Goal: Obtain resource: Download file/media

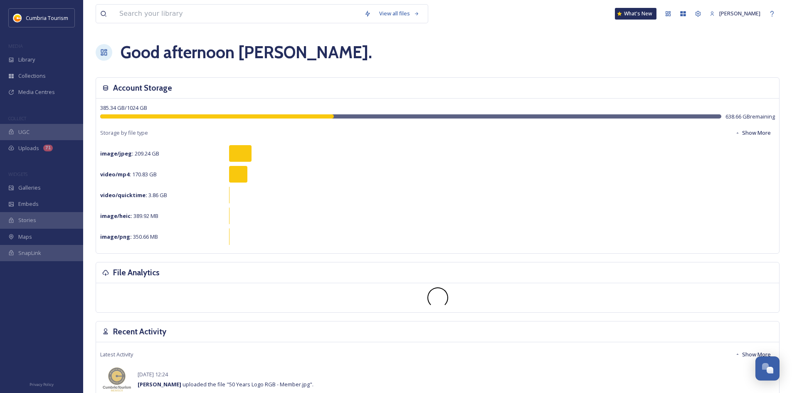
click at [596, 47] on div "Good afternoon [PERSON_NAME] ." at bounding box center [438, 52] width 684 height 25
click at [204, 16] on input at bounding box center [237, 14] width 245 height 18
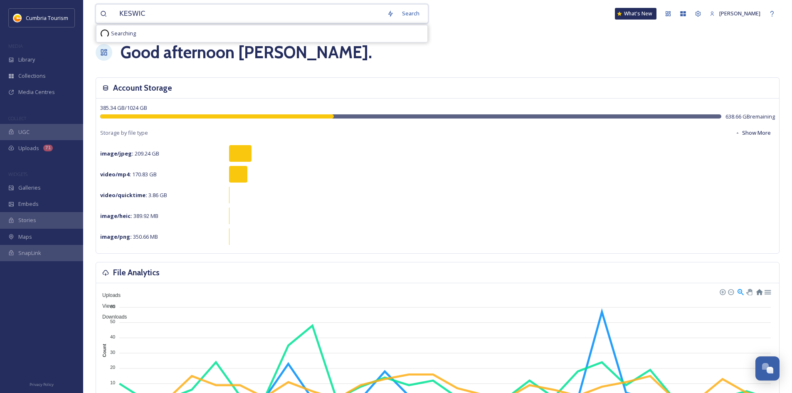
type input "KESWICK"
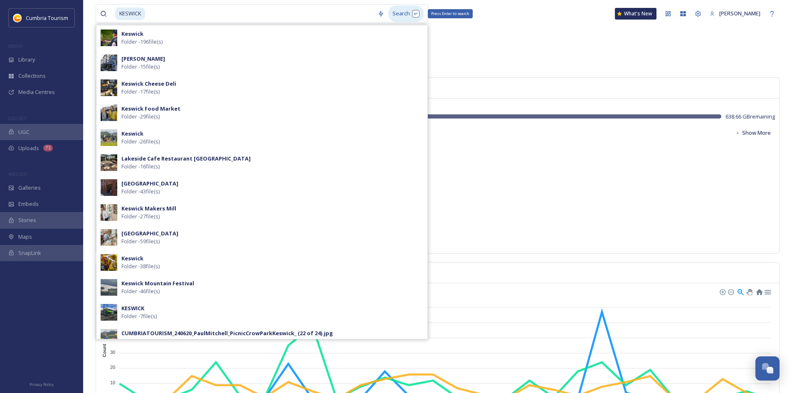
click at [405, 13] on div "Search Press Enter to search" at bounding box center [405, 13] width 35 height 16
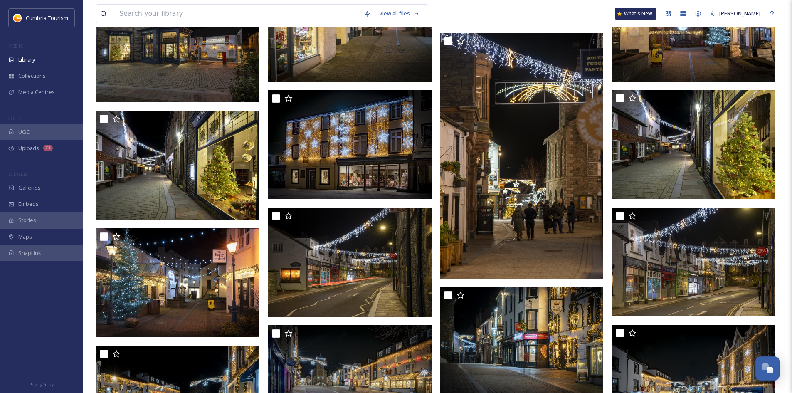
scroll to position [2839, 0]
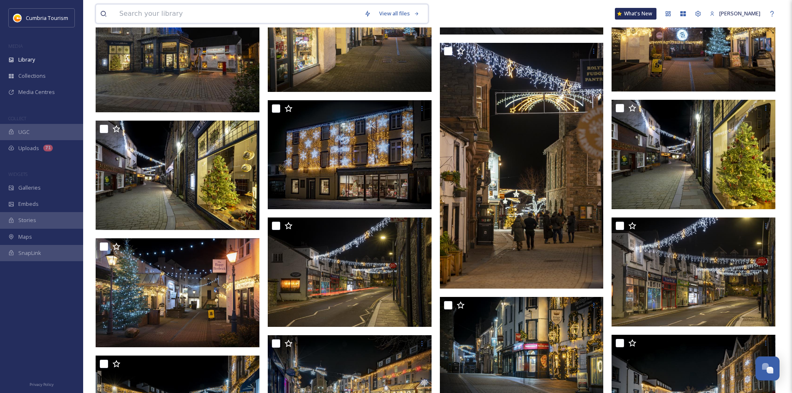
click at [168, 16] on input at bounding box center [237, 14] width 245 height 18
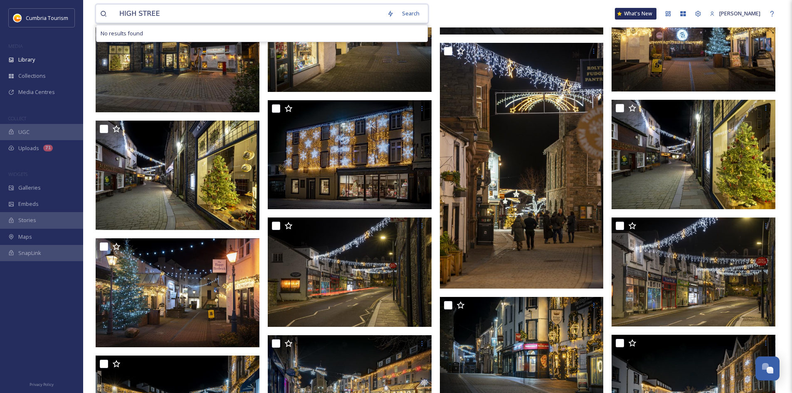
type input "[GEOGRAPHIC_DATA]"
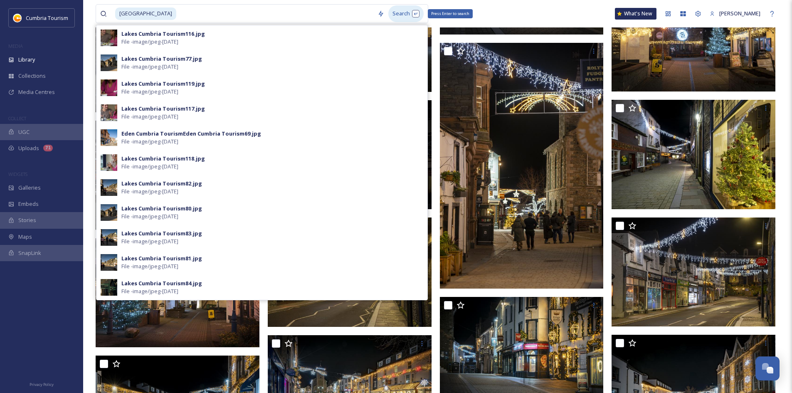
click at [400, 12] on div "Search Press Enter to search" at bounding box center [405, 13] width 35 height 16
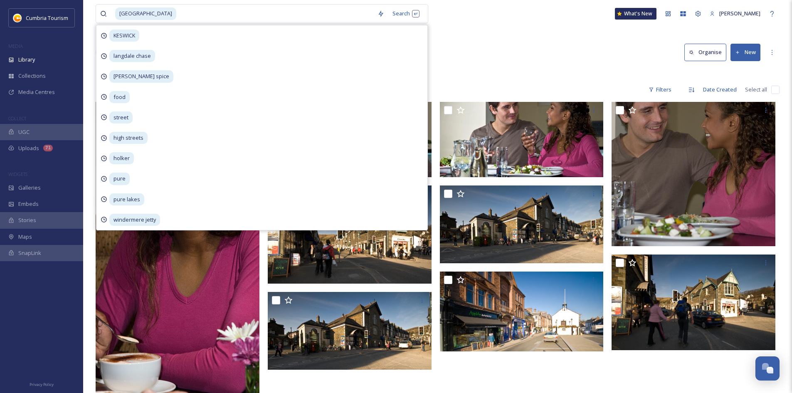
click at [608, 82] on div "11 file s Filters Date Created Select all" at bounding box center [438, 90] width 684 height 16
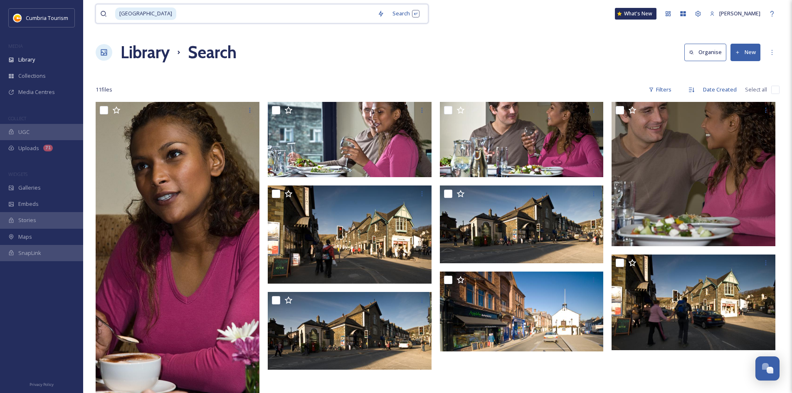
click at [177, 14] on input at bounding box center [275, 14] width 196 height 18
type input "H"
type input "STREET"
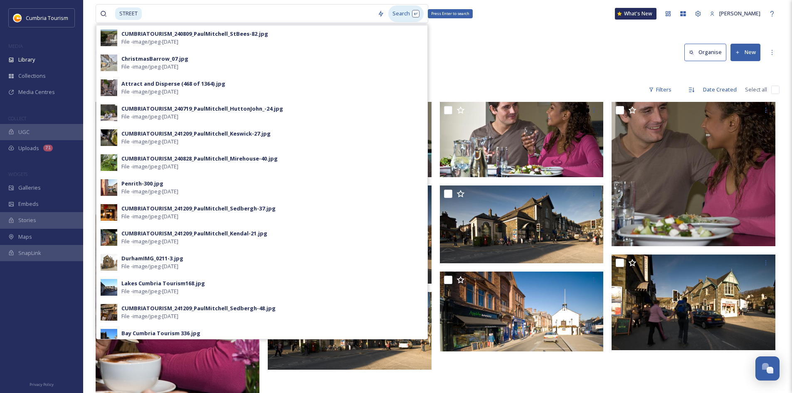
click at [408, 15] on div "Search Press Enter to search" at bounding box center [405, 13] width 35 height 16
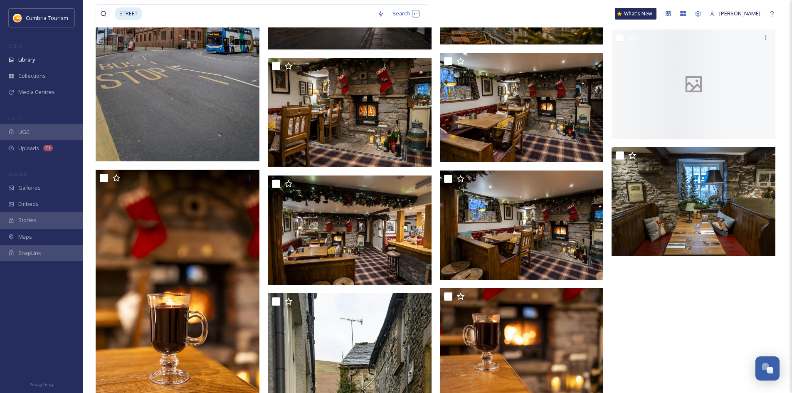
scroll to position [1932, 0]
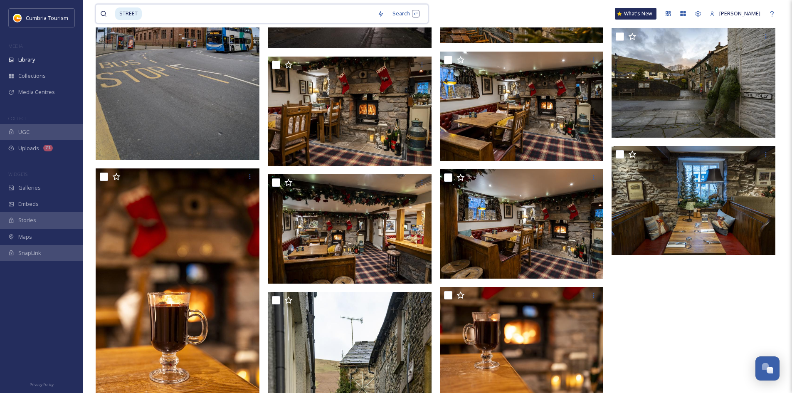
drag, startPoint x: 160, startPoint y: 16, endPoint x: 92, endPoint y: 16, distance: 68.2
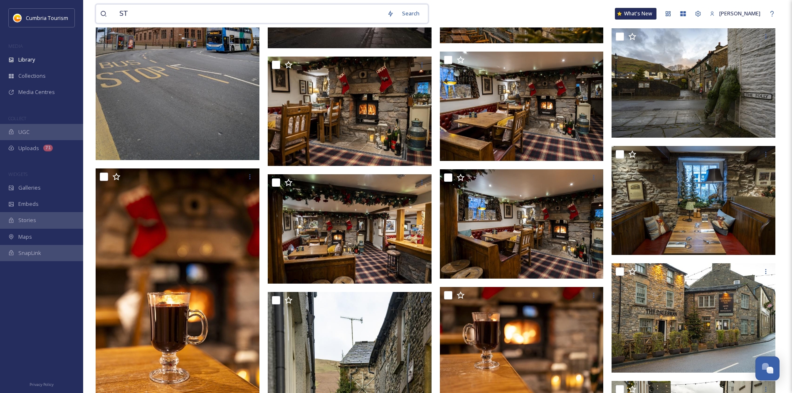
type input "S"
type input "[GEOGRAPHIC_DATA]"
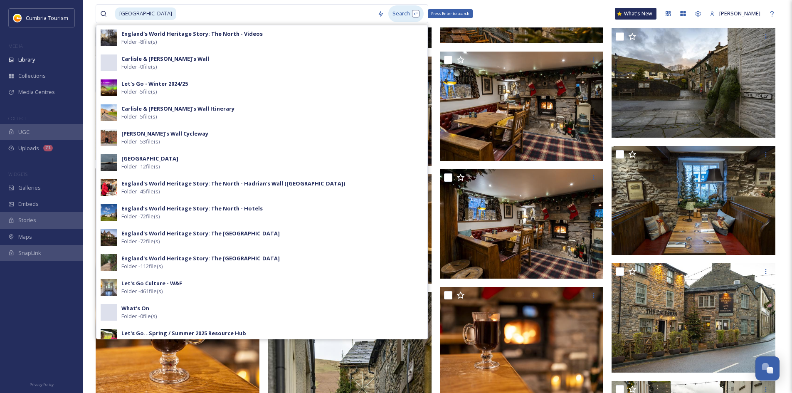
click at [401, 13] on div "Search Press Enter to search" at bounding box center [405, 13] width 35 height 16
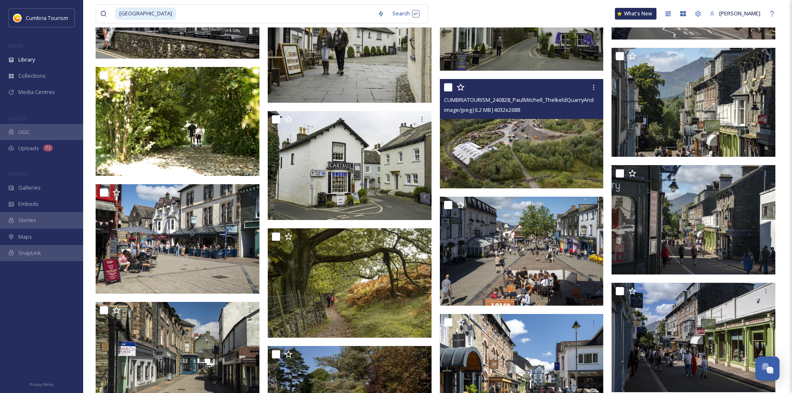
scroll to position [2370, 0]
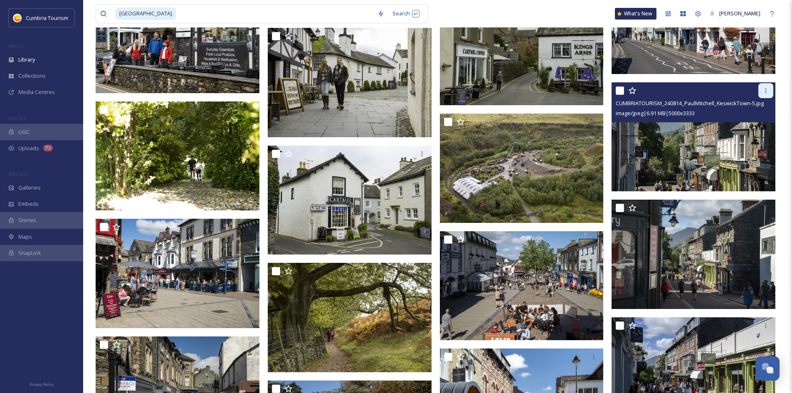
click at [764, 89] on icon at bounding box center [766, 90] width 7 height 7
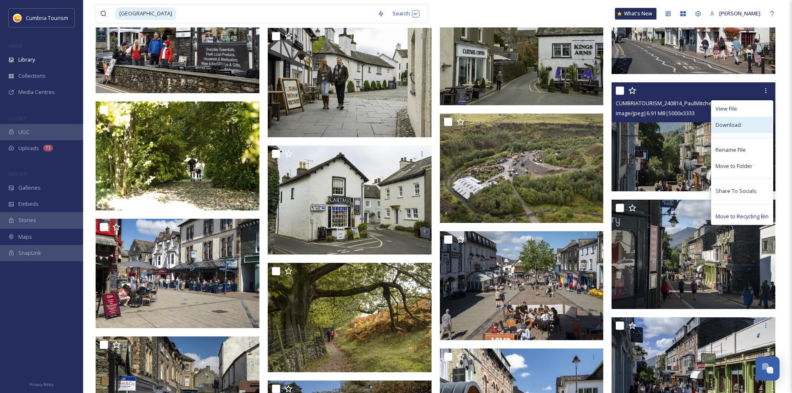
click at [739, 128] on span "Download" at bounding box center [728, 125] width 25 height 8
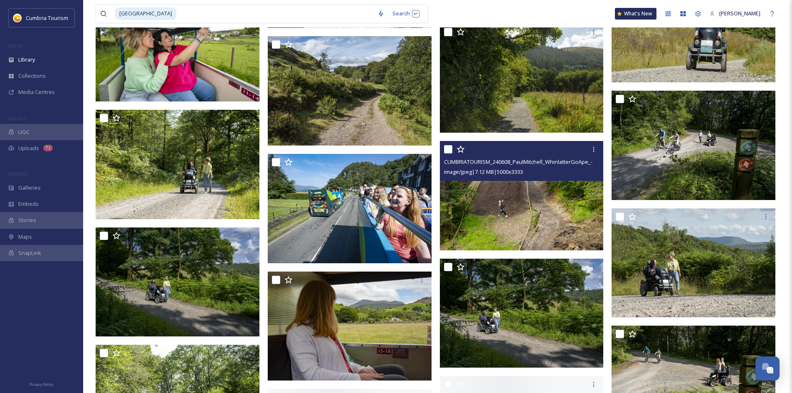
scroll to position [3202, 0]
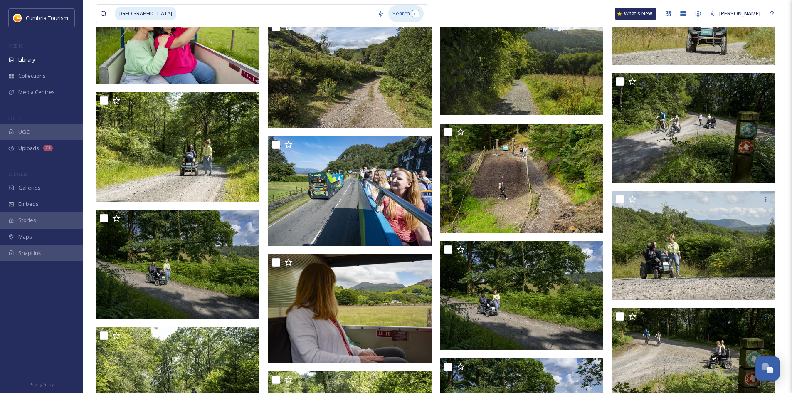
drag, startPoint x: 639, startPoint y: 3, endPoint x: 193, endPoint y: 15, distance: 445.5
click at [32, 61] on span "Library" at bounding box center [26, 60] width 17 height 8
click at [388, 15] on div "Search" at bounding box center [405, 13] width 35 height 16
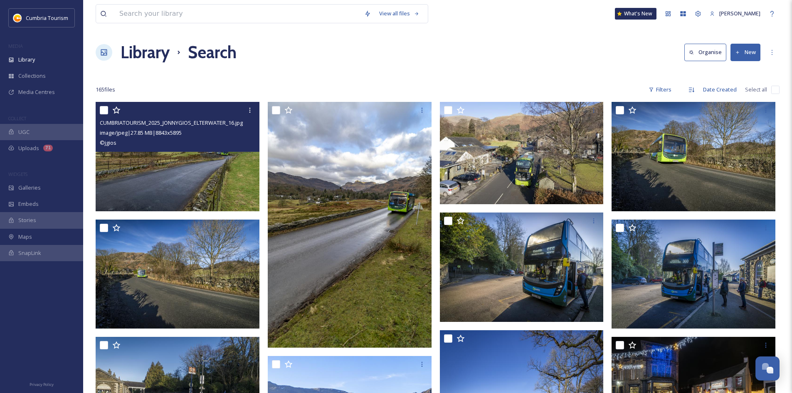
scroll to position [208, 0]
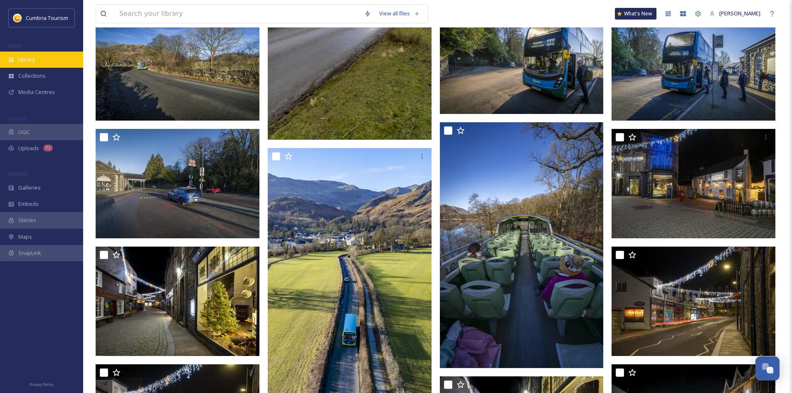
click at [19, 57] on span "Library" at bounding box center [26, 60] width 17 height 8
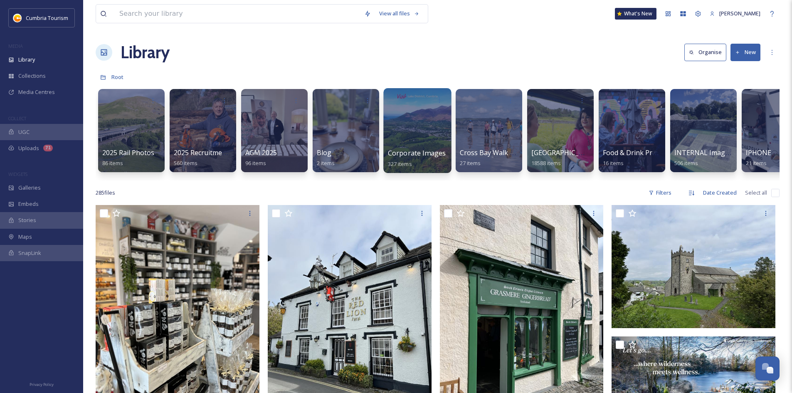
click at [435, 131] on div at bounding box center [417, 130] width 68 height 85
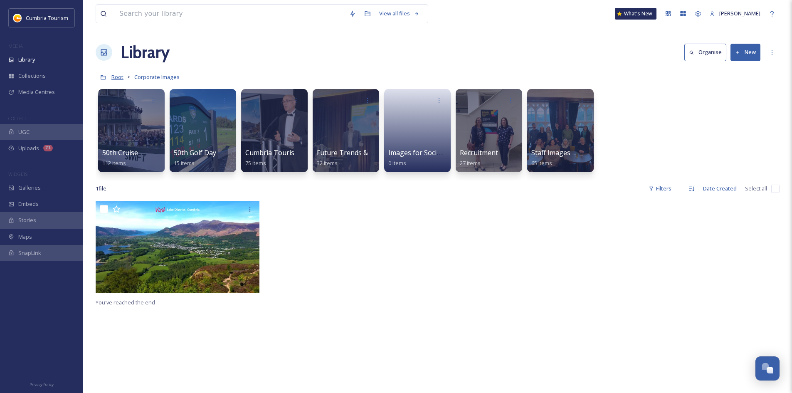
click at [117, 76] on span "Root" at bounding box center [117, 76] width 12 height 7
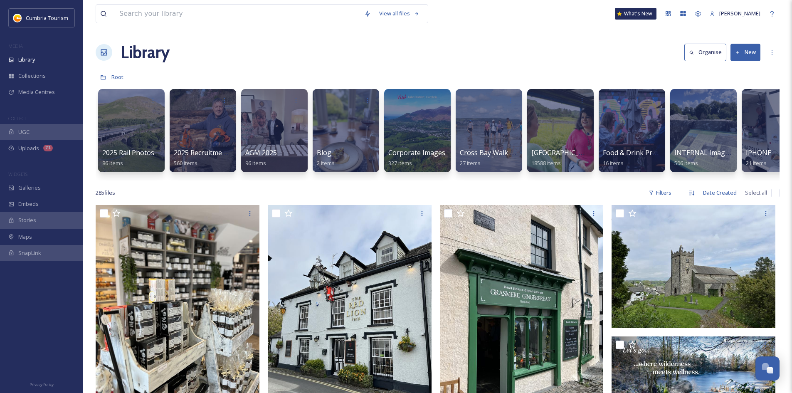
scroll to position [0, 180]
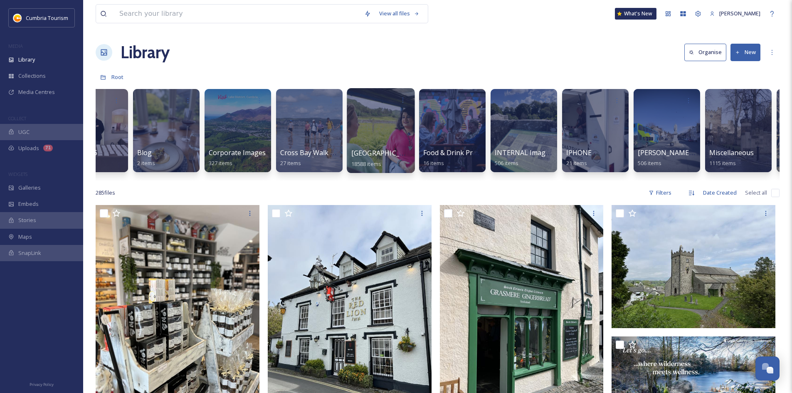
click at [391, 129] on div at bounding box center [381, 130] width 68 height 85
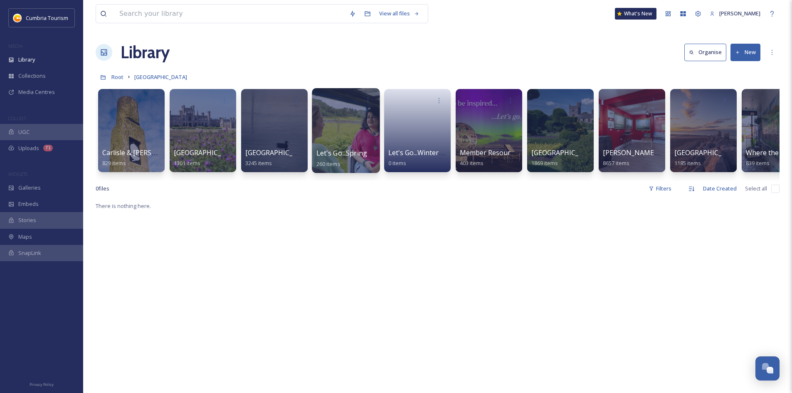
click at [342, 107] on div at bounding box center [345, 99] width 59 height 15
click at [345, 117] on div at bounding box center [346, 130] width 68 height 85
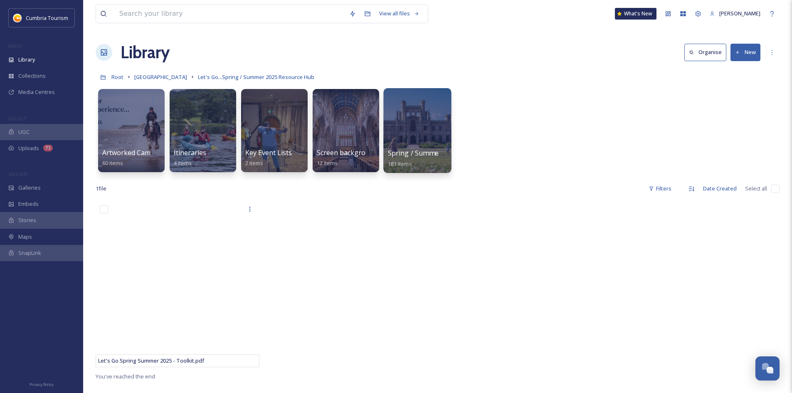
click at [422, 119] on div at bounding box center [417, 130] width 68 height 85
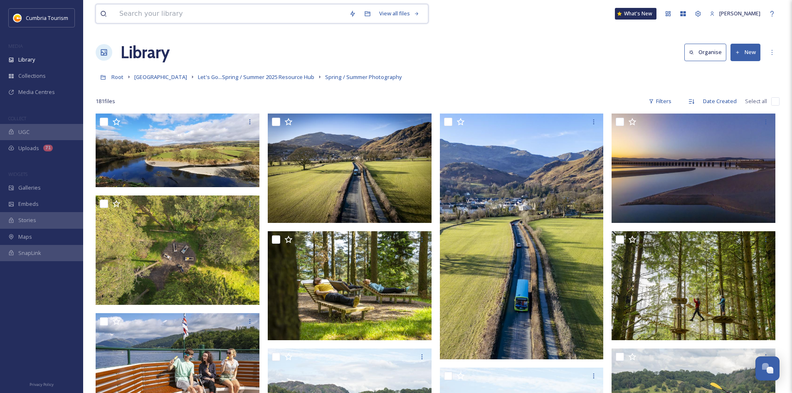
click at [198, 15] on input at bounding box center [230, 14] width 230 height 18
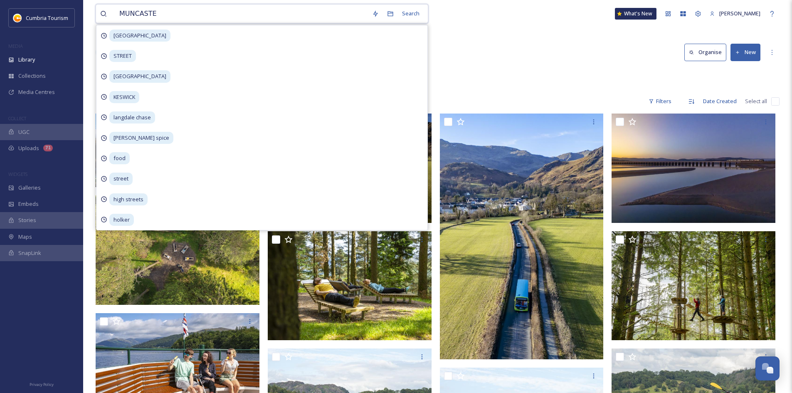
type input "MUNCASTER"
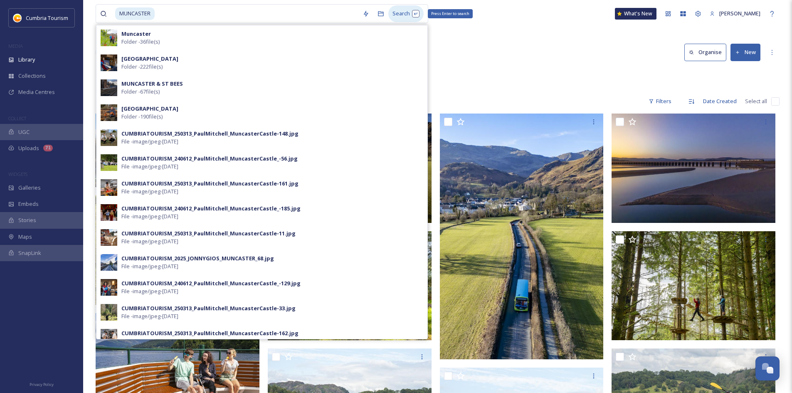
click at [401, 15] on div "Search Press Enter to search" at bounding box center [405, 13] width 35 height 16
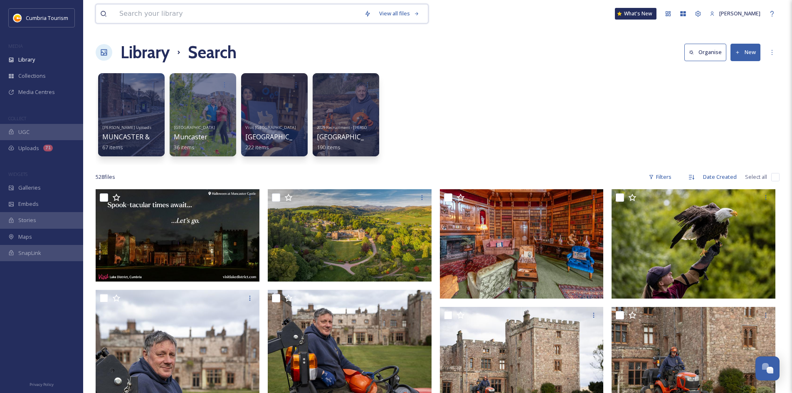
click at [235, 13] on input at bounding box center [237, 14] width 245 height 18
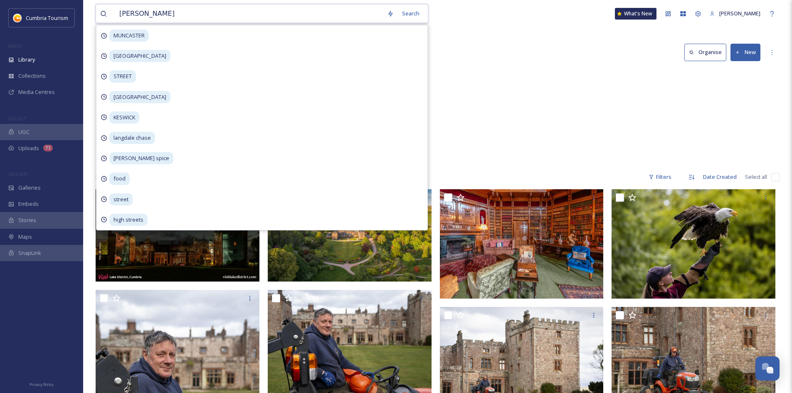
type input "HOLKER"
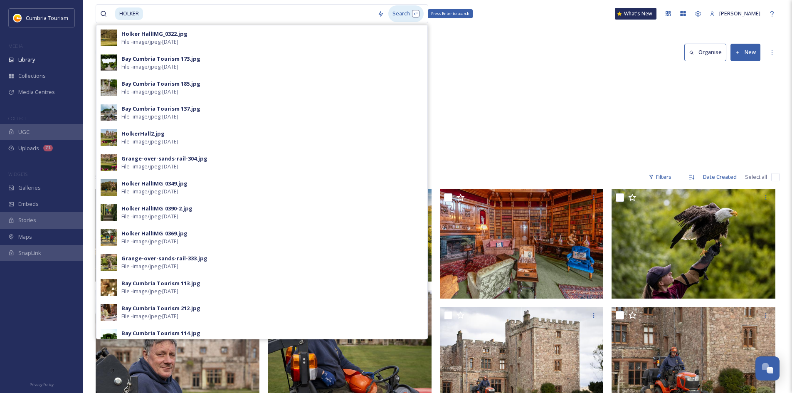
click at [411, 15] on div "Search Press Enter to search" at bounding box center [405, 13] width 35 height 16
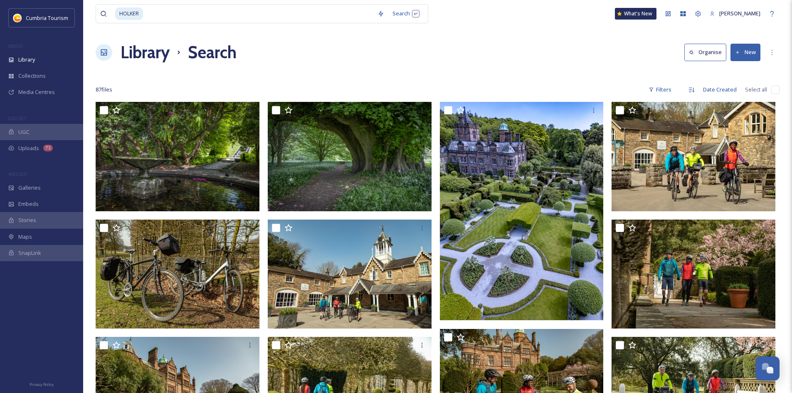
click at [540, 69] on div at bounding box center [438, 73] width 684 height 8
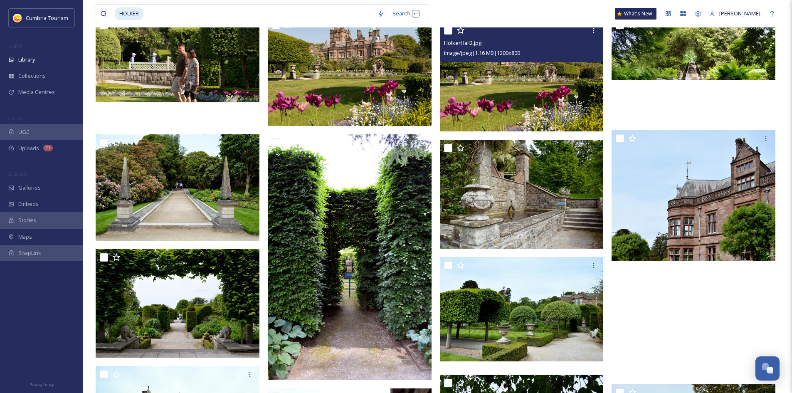
scroll to position [1060, 0]
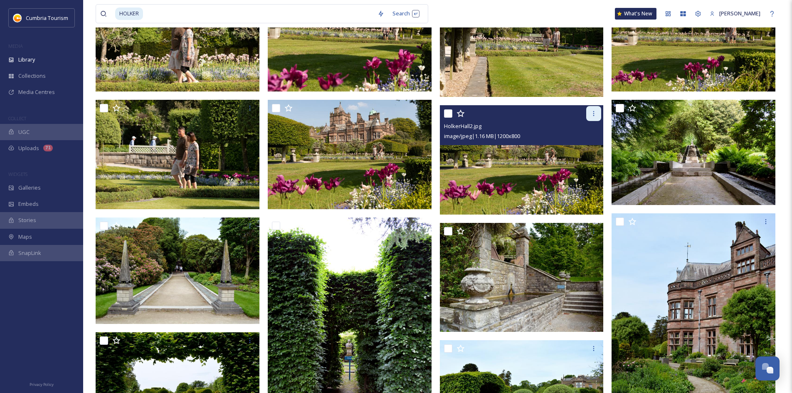
click at [595, 113] on icon at bounding box center [593, 113] width 7 height 7
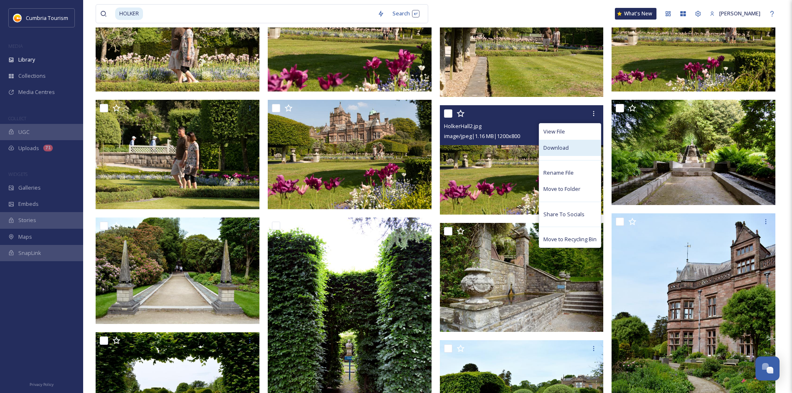
click at [562, 147] on span "Download" at bounding box center [555, 148] width 25 height 8
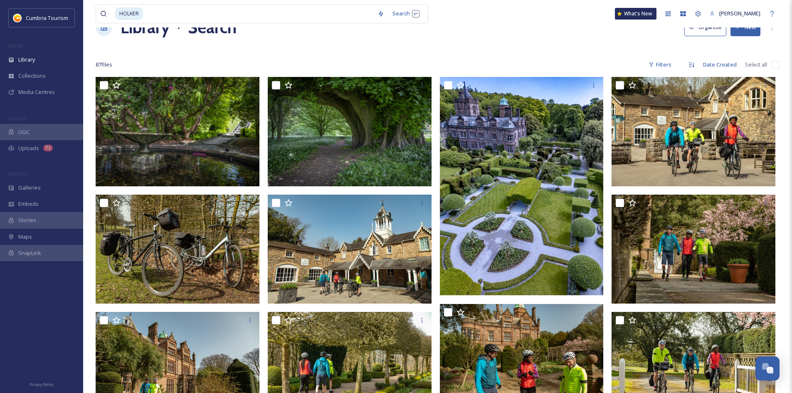
scroll to position [0, 0]
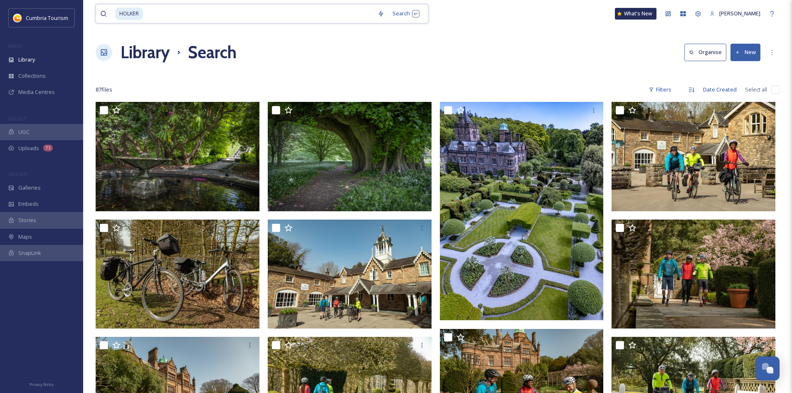
click at [201, 15] on input at bounding box center [259, 14] width 230 height 18
type input "H"
type input "[PERSON_NAME] CASTLE"
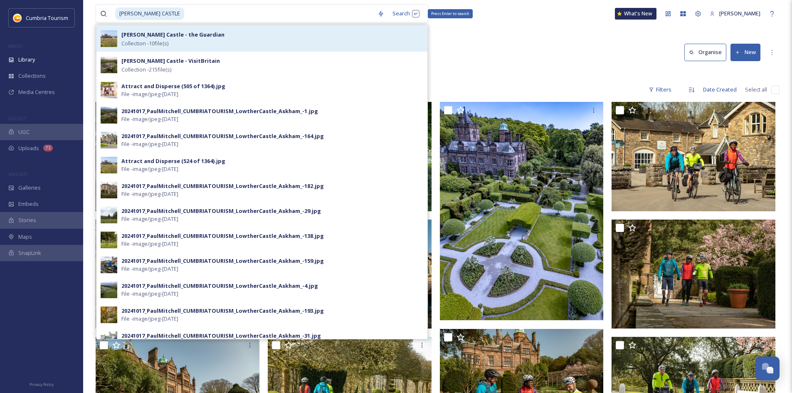
click at [408, 30] on div "[PERSON_NAME] Castle - the Guardian Collection - 10 file(s)" at bounding box center [272, 39] width 302 height 18
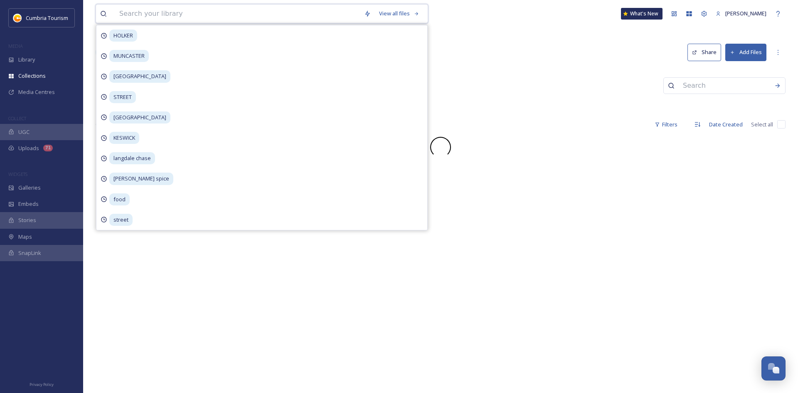
click at [191, 11] on input at bounding box center [237, 14] width 245 height 18
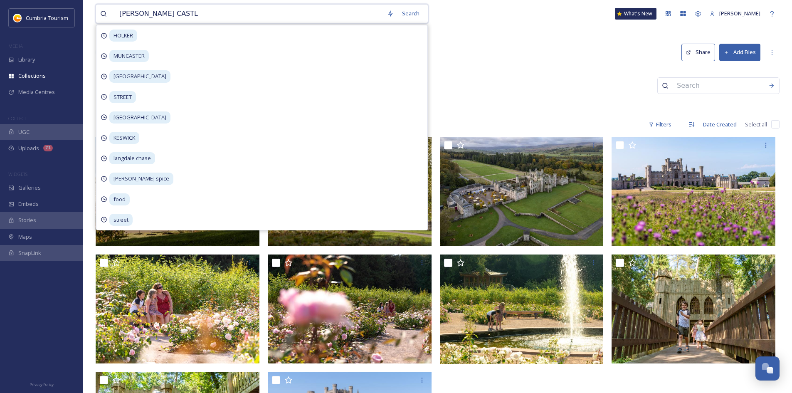
type input "[PERSON_NAME] CASTLE"
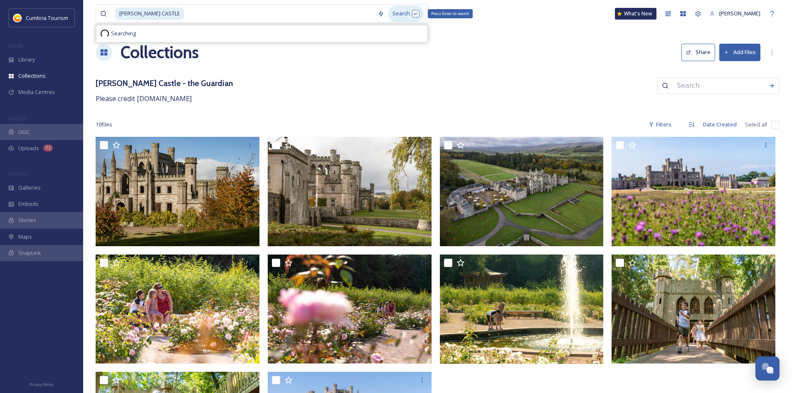
click at [412, 9] on div "Search Press Enter to search" at bounding box center [405, 13] width 35 height 16
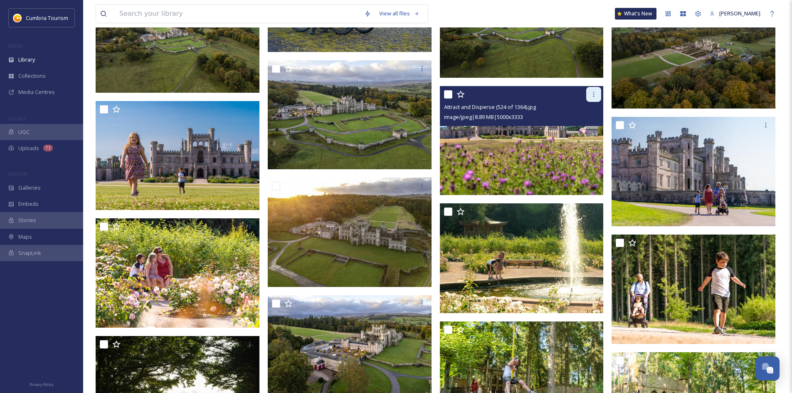
scroll to position [4117, 0]
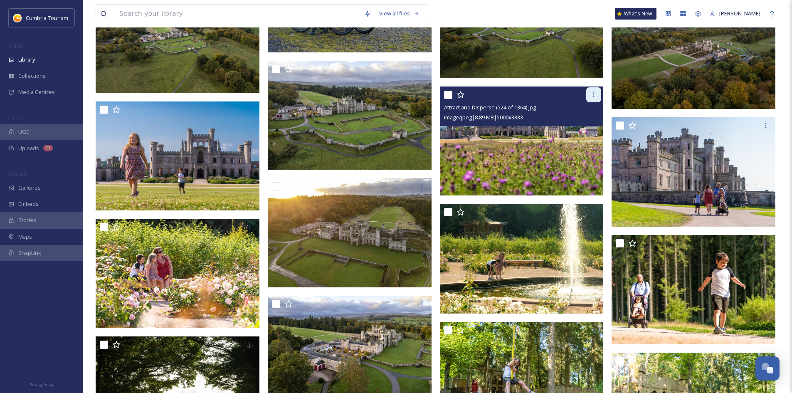
click at [594, 94] on icon at bounding box center [593, 94] width 1 height 5
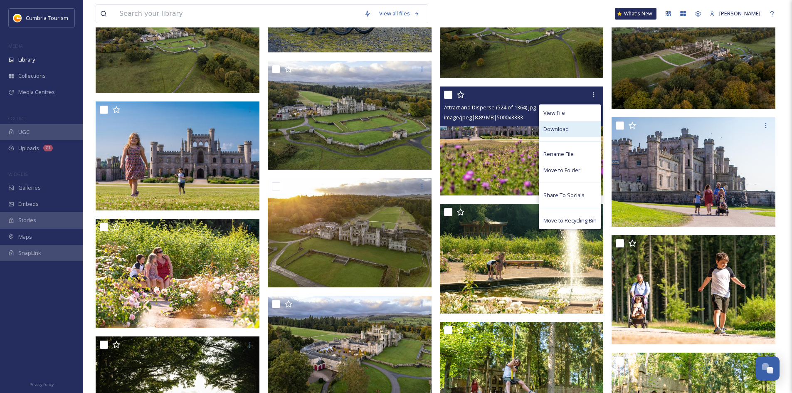
click at [560, 126] on span "Download" at bounding box center [555, 129] width 25 height 8
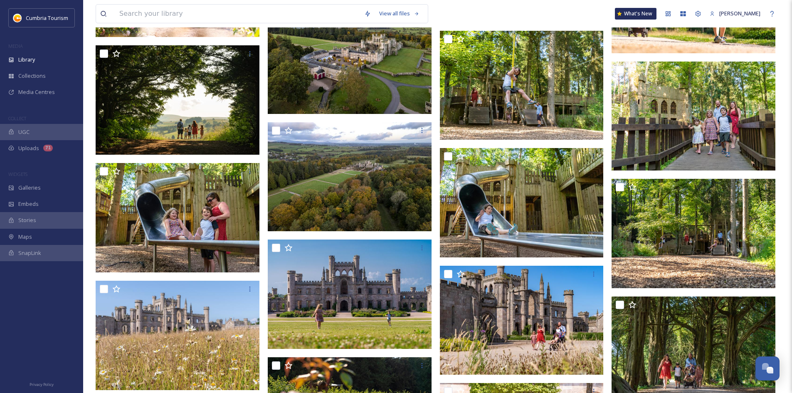
scroll to position [4532, 0]
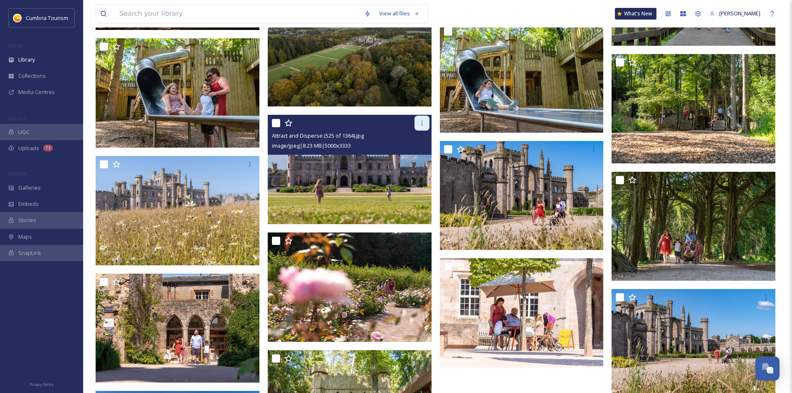
click at [423, 122] on icon at bounding box center [422, 123] width 7 height 7
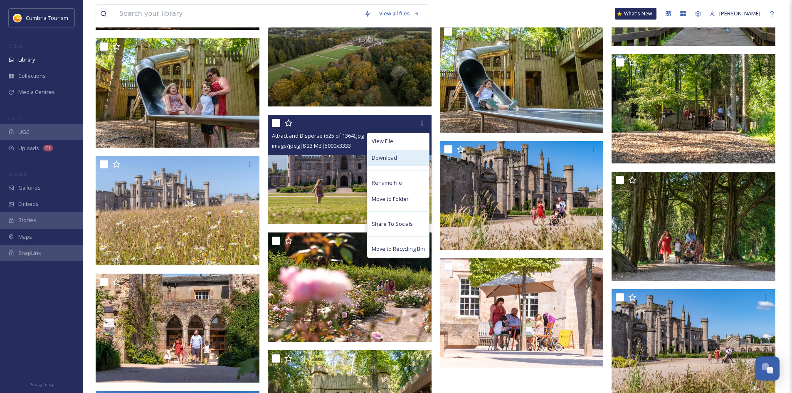
click at [392, 156] on span "Download" at bounding box center [384, 158] width 25 height 8
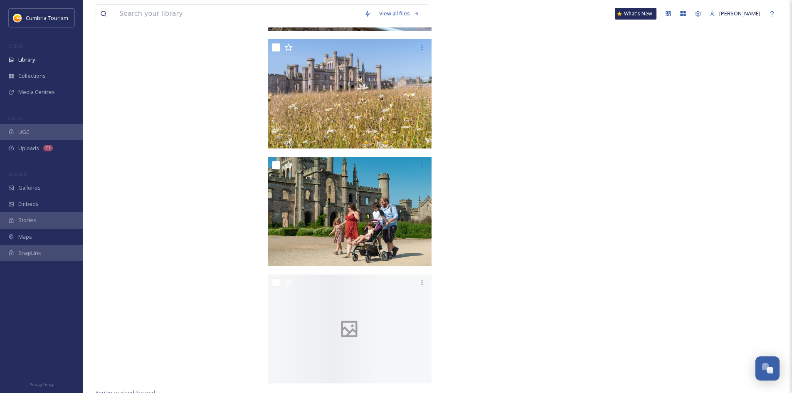
scroll to position [5083, 0]
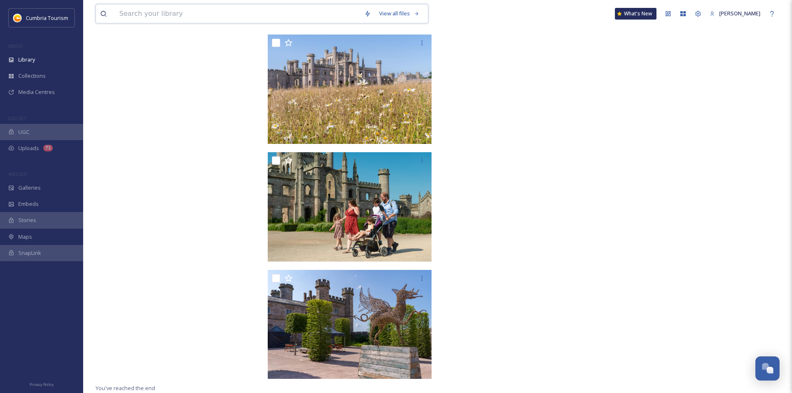
click at [205, 8] on input at bounding box center [237, 14] width 245 height 18
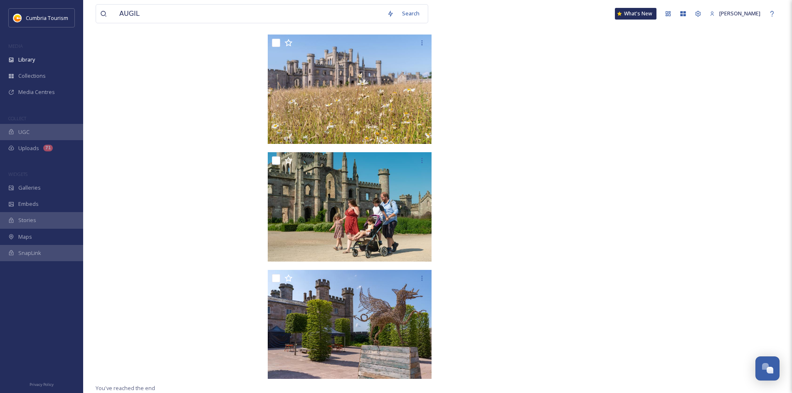
scroll to position [4792, 0]
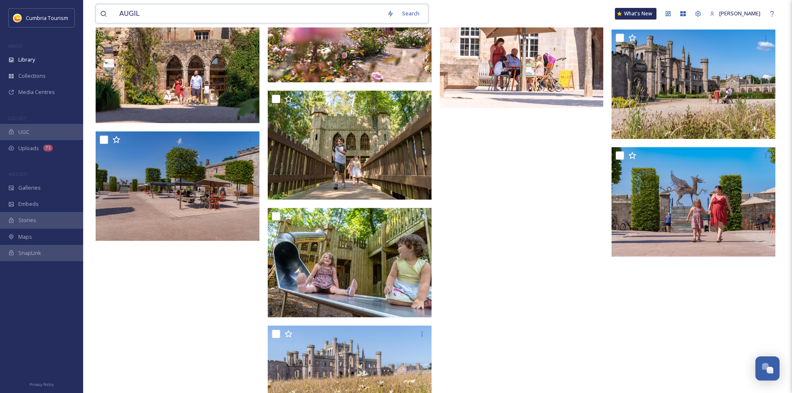
drag, startPoint x: 128, startPoint y: 15, endPoint x: 108, endPoint y: 12, distance: 20.9
click at [108, 12] on div "AUGIL" at bounding box center [241, 14] width 283 height 18
type input "GO APE"
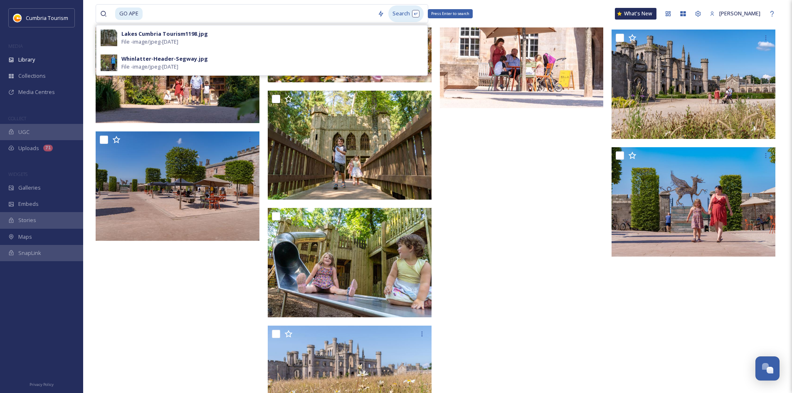
click at [408, 9] on div "Search Press Enter to search" at bounding box center [405, 13] width 35 height 16
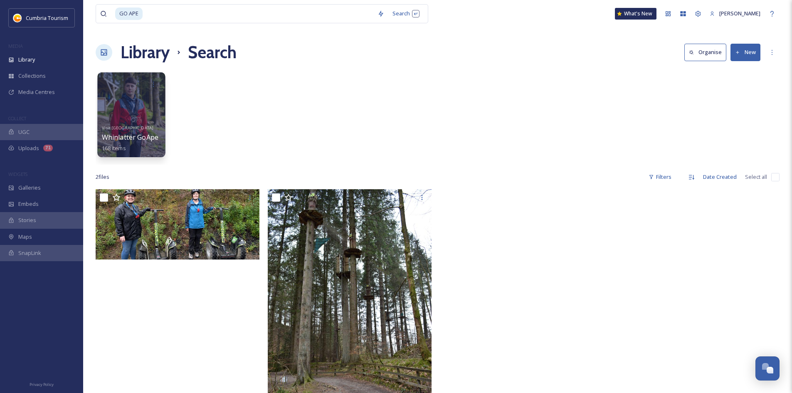
click at [144, 111] on div at bounding box center [131, 114] width 68 height 85
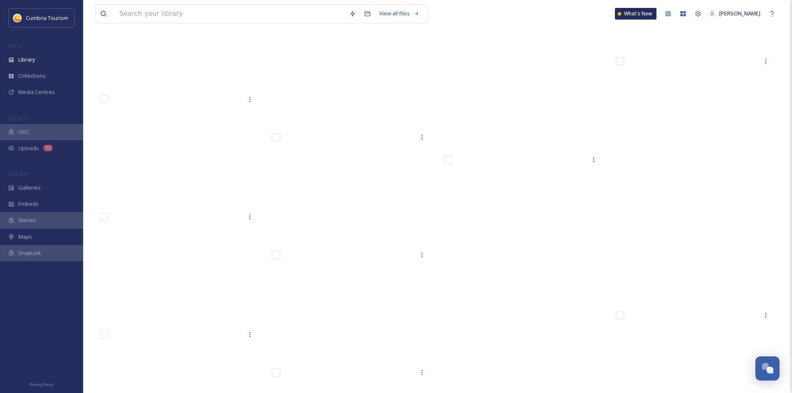
scroll to position [5198, 0]
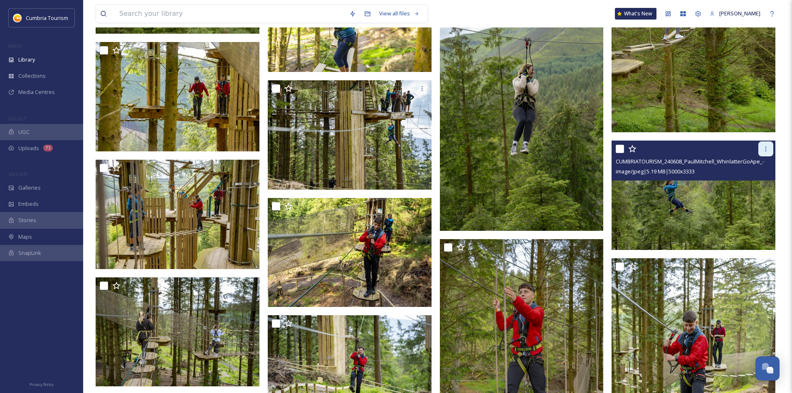
click at [763, 146] on icon at bounding box center [766, 149] width 7 height 7
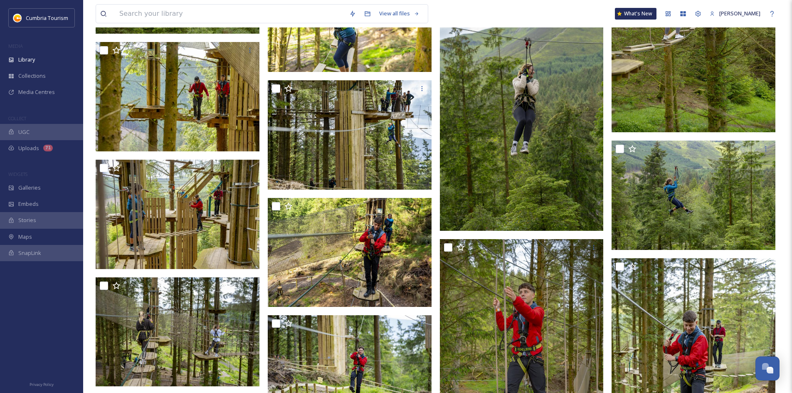
scroll to position [5489, 0]
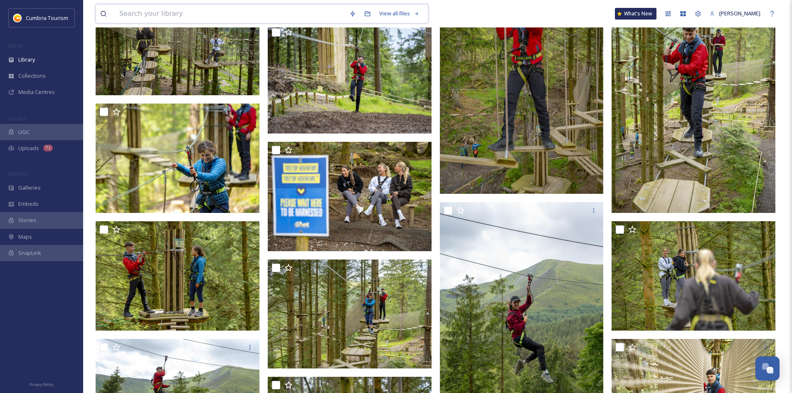
click at [195, 12] on input at bounding box center [230, 14] width 230 height 18
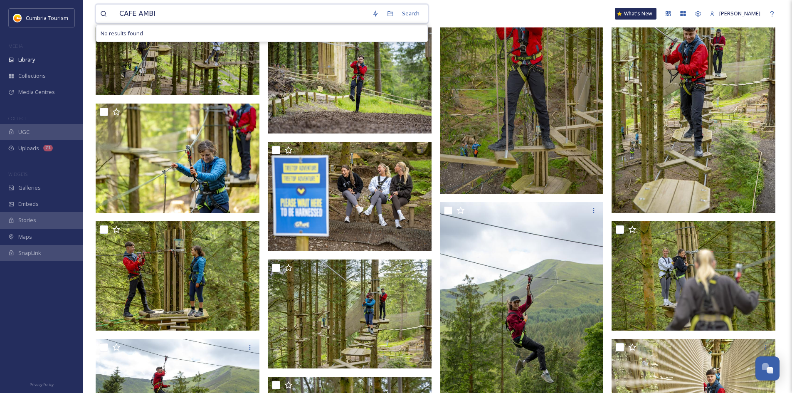
type input "CAFE AMBIO"
click at [415, 16] on div "Search Press Enter to search" at bounding box center [405, 13] width 35 height 16
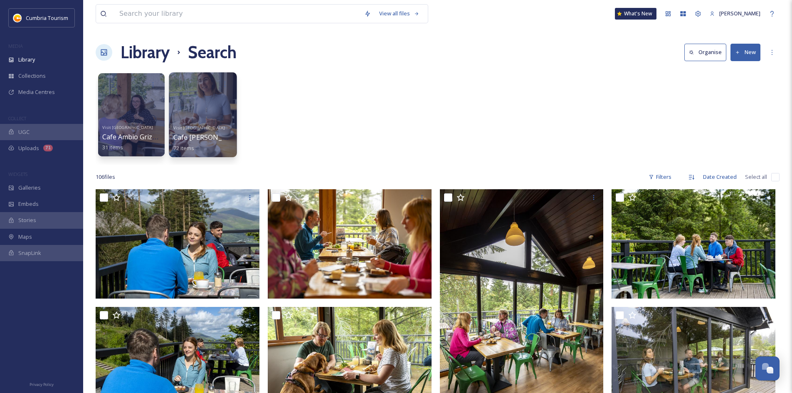
click at [212, 84] on div at bounding box center [202, 84] width 59 height 15
click at [207, 116] on div at bounding box center [203, 114] width 68 height 85
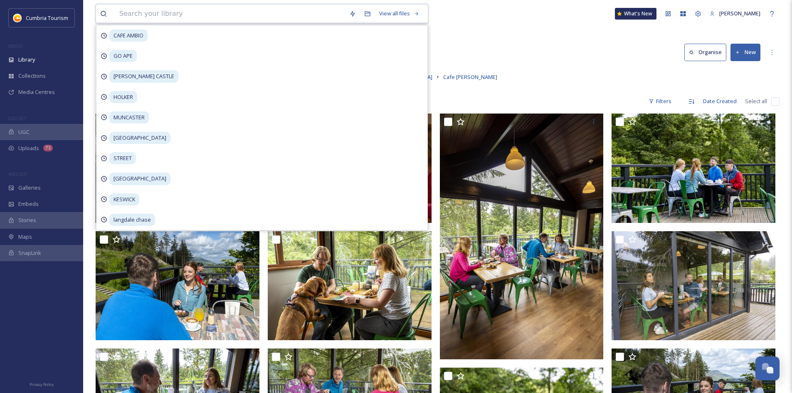
click at [279, 12] on input at bounding box center [230, 14] width 230 height 18
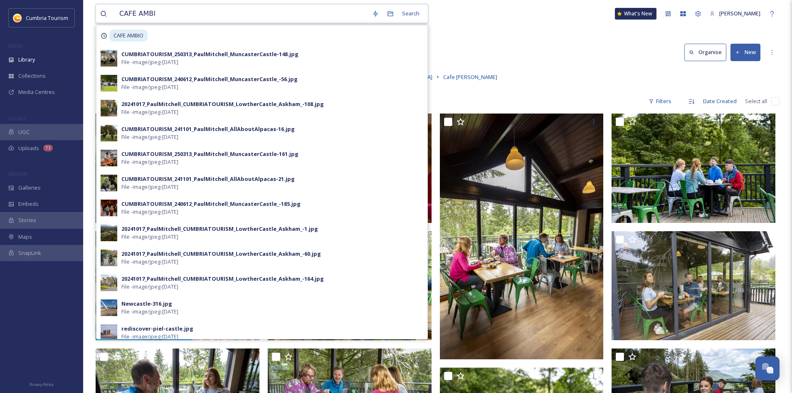
type input "CAFE AMBIO"
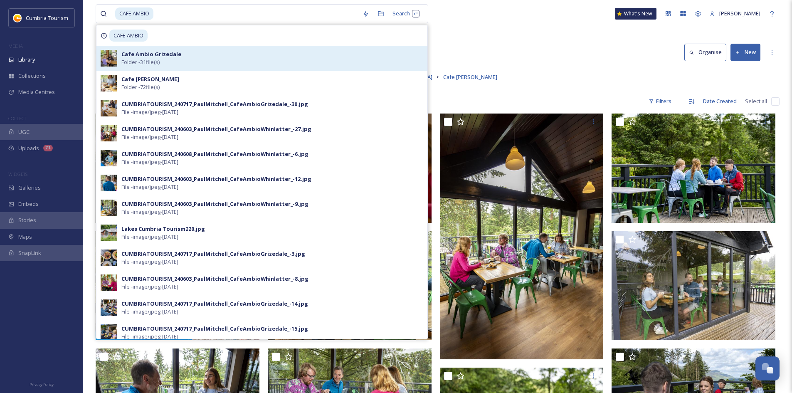
click at [170, 56] on strong "Cafe Ambio Grizedale" at bounding box center [151, 53] width 60 height 7
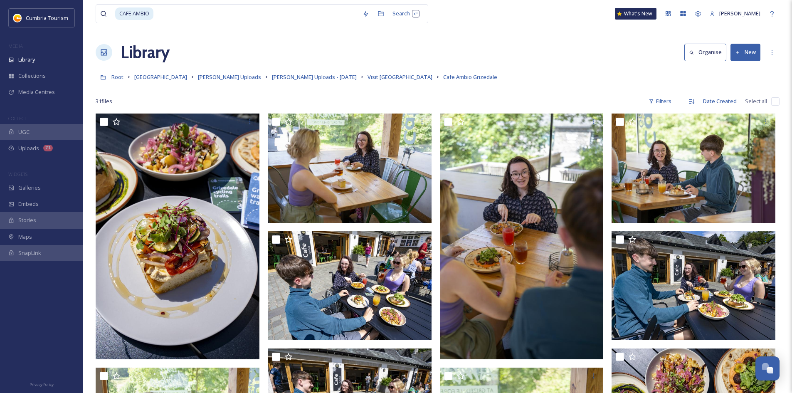
click at [497, 71] on div "Root Cumbria Media Library [PERSON_NAME] Uploads [PERSON_NAME] Uploads - [DATE]…" at bounding box center [438, 77] width 684 height 16
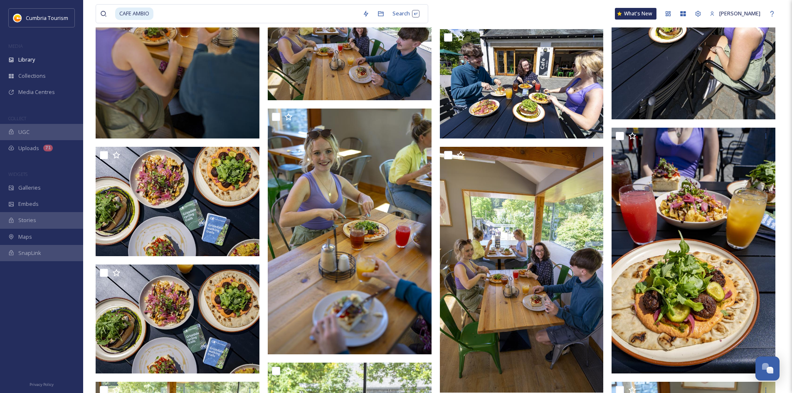
scroll to position [536, 0]
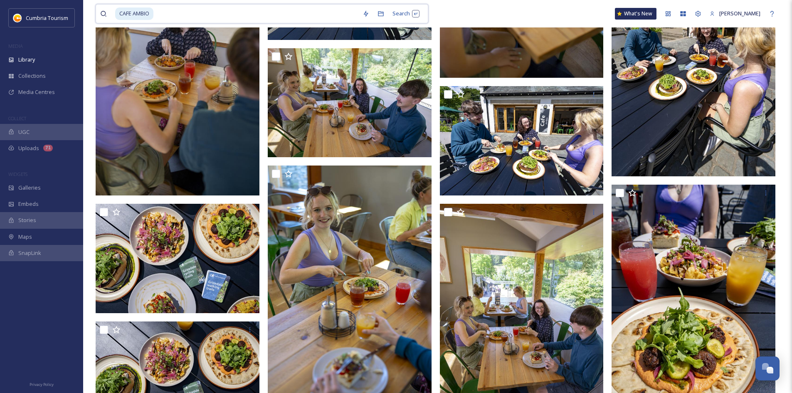
drag, startPoint x: 163, startPoint y: 16, endPoint x: 119, endPoint y: 15, distance: 44.1
click at [119, 15] on div "CAFE AMBIO" at bounding box center [236, 14] width 243 height 18
type input "C"
type input "FORCE"
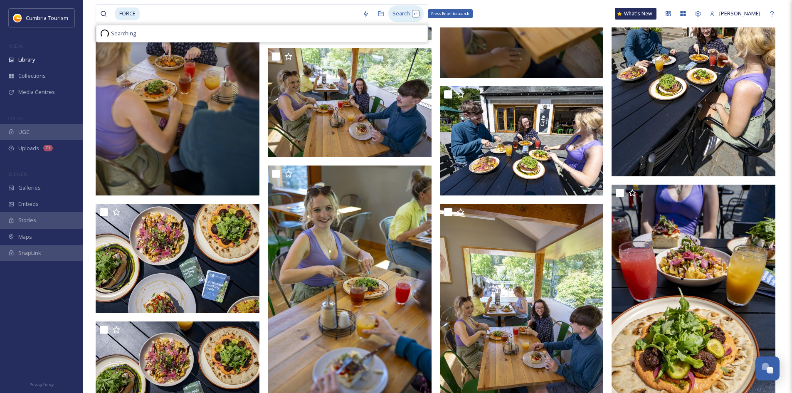
click at [405, 16] on div "Search Press Enter to search" at bounding box center [405, 13] width 35 height 16
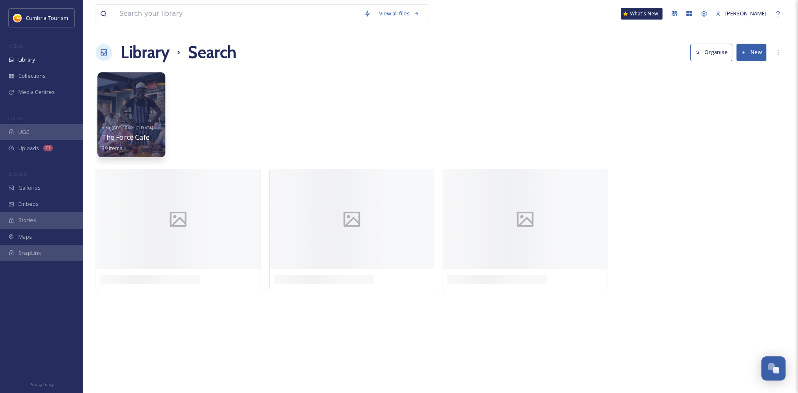
click at [128, 119] on div at bounding box center [131, 114] width 68 height 85
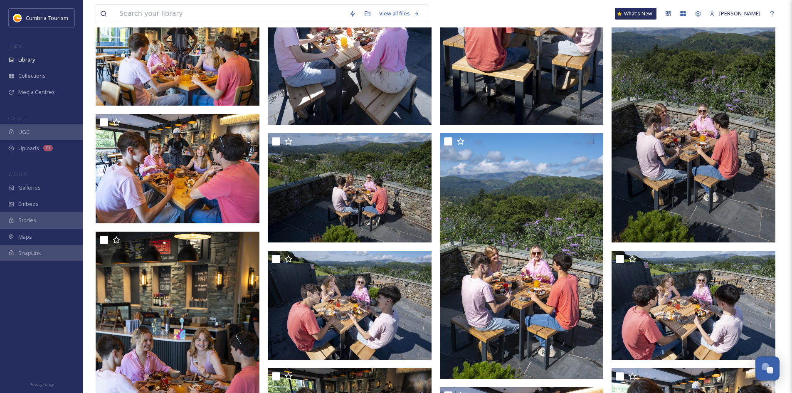
scroll to position [291, 0]
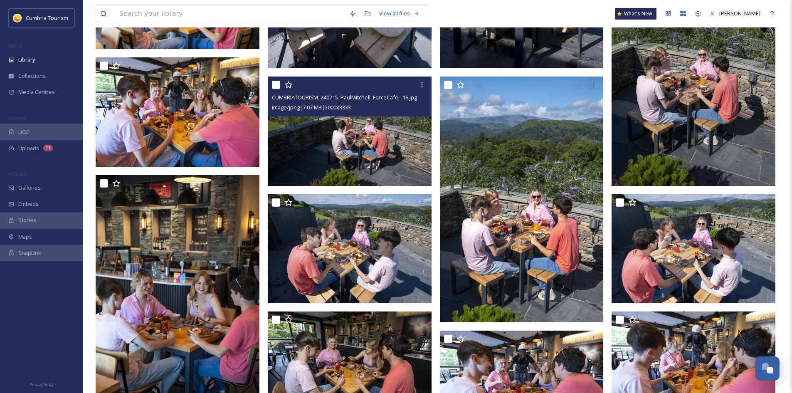
click at [380, 143] on img at bounding box center [350, 131] width 164 height 109
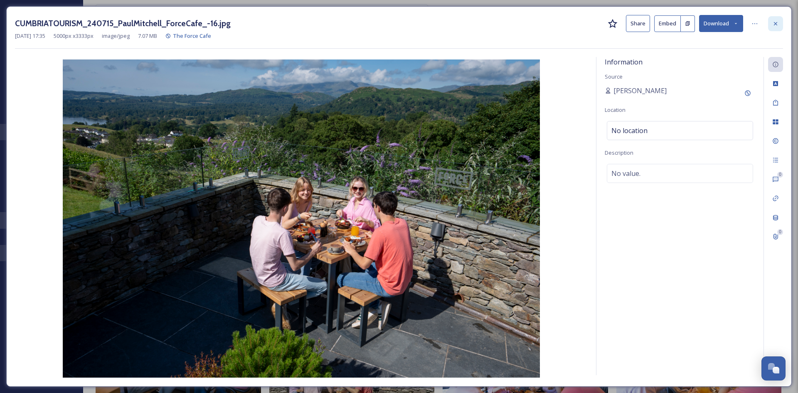
click at [778, 28] on div at bounding box center [775, 23] width 15 height 15
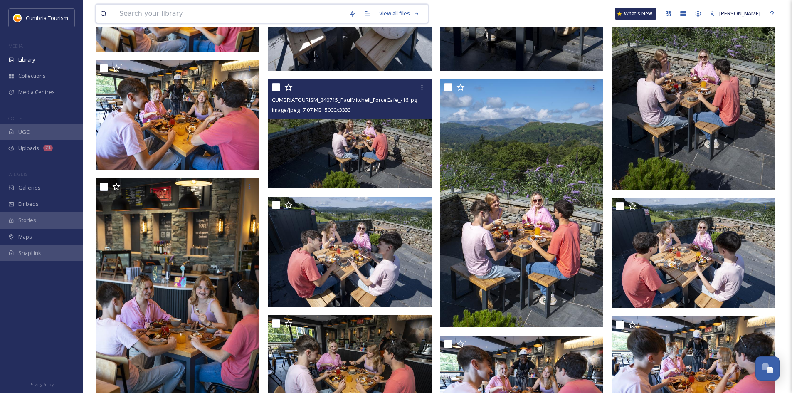
click at [223, 8] on input at bounding box center [230, 14] width 230 height 18
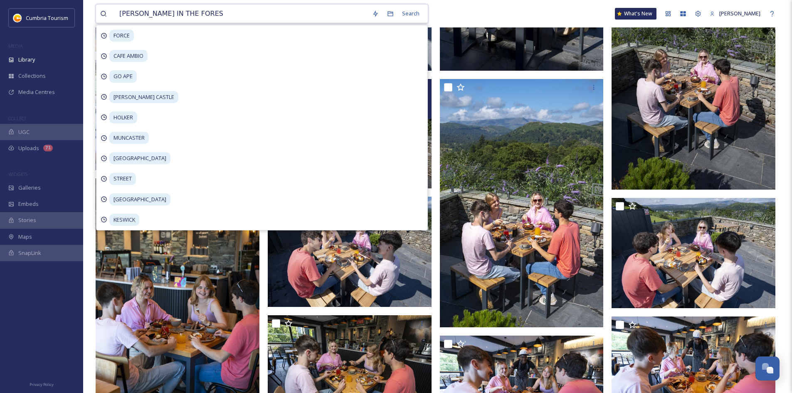
type input "[PERSON_NAME] IN THE FOREST"
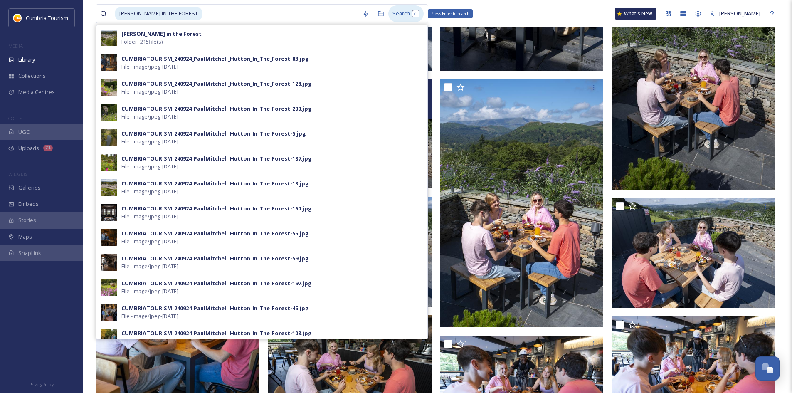
click at [405, 12] on div "Search Press Enter to search" at bounding box center [405, 13] width 35 height 16
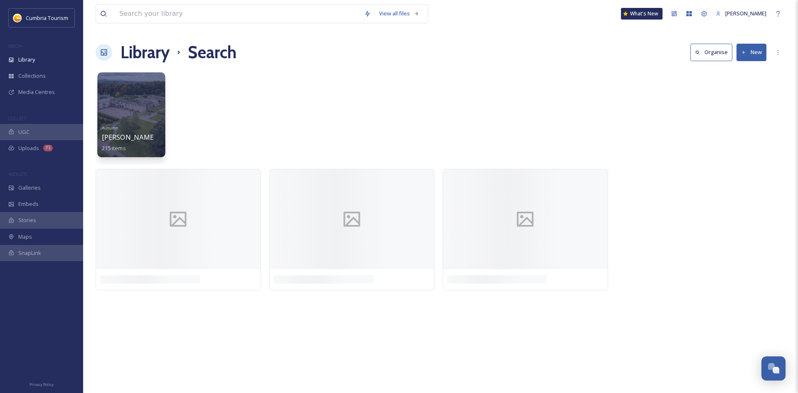
click at [131, 111] on div at bounding box center [131, 114] width 68 height 85
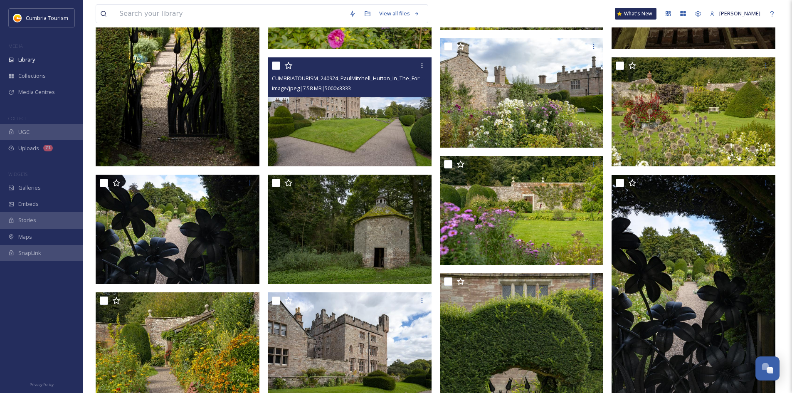
scroll to position [374, 0]
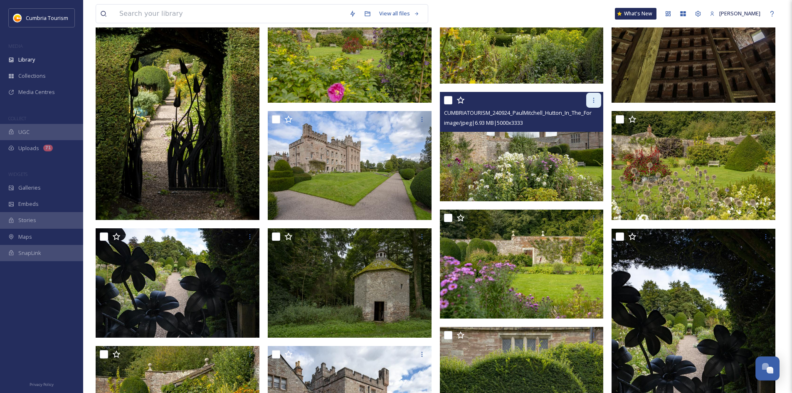
click at [591, 103] on icon at bounding box center [593, 100] width 7 height 7
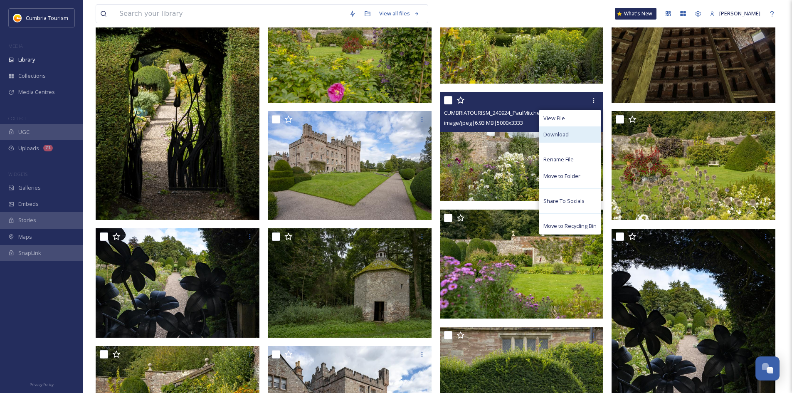
click at [575, 134] on div "Download" at bounding box center [570, 134] width 62 height 16
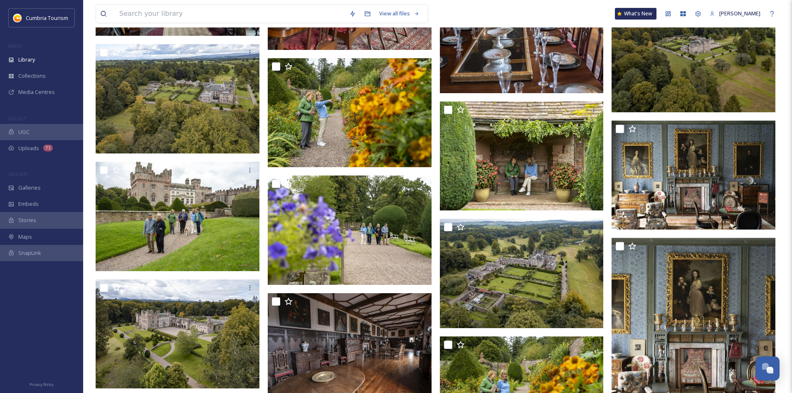
scroll to position [4366, 0]
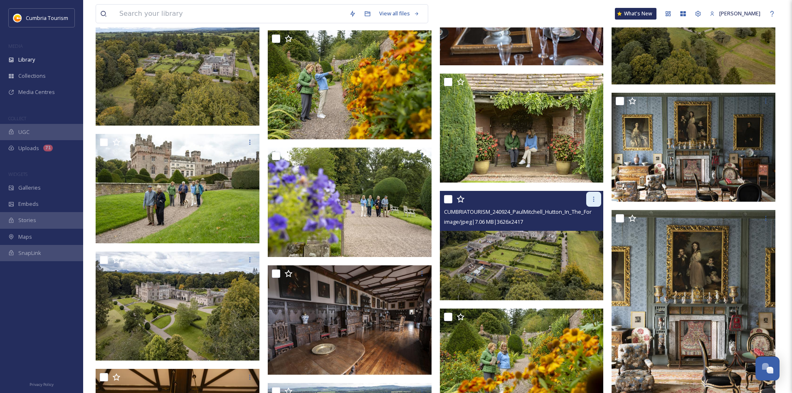
click at [593, 196] on icon at bounding box center [593, 199] width 7 height 7
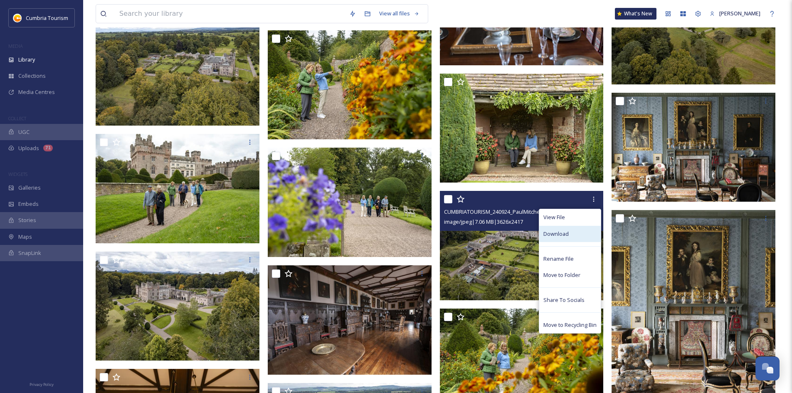
click at [566, 231] on span "Download" at bounding box center [555, 234] width 25 height 8
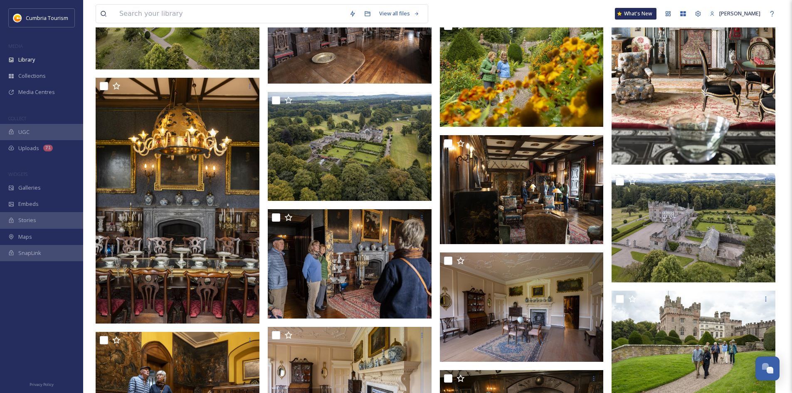
scroll to position [4740, 0]
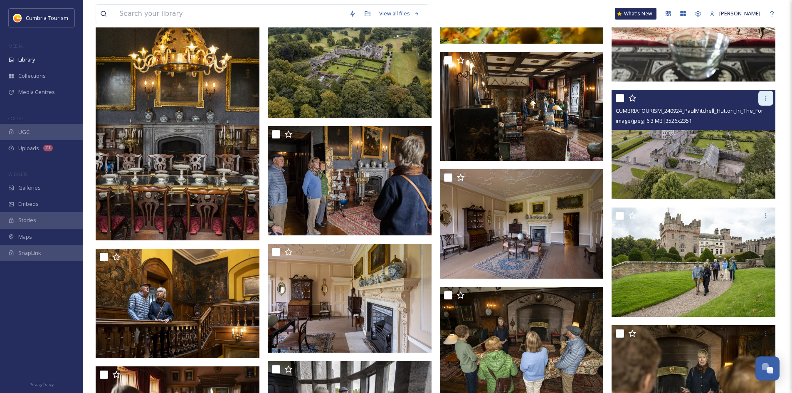
click at [767, 94] on div at bounding box center [765, 98] width 15 height 15
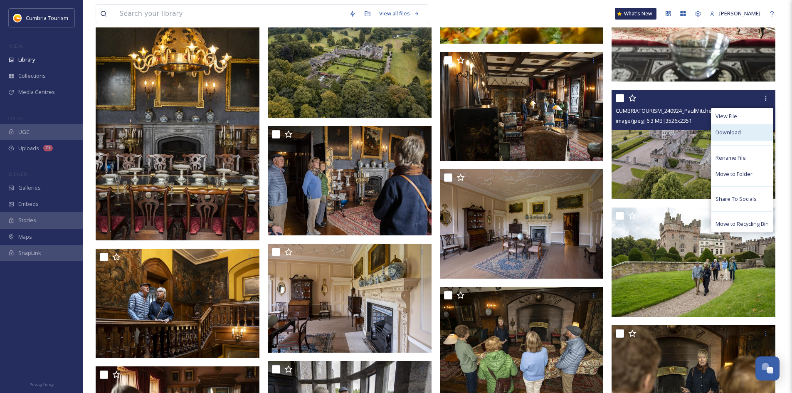
click at [727, 133] on span "Download" at bounding box center [728, 132] width 25 height 8
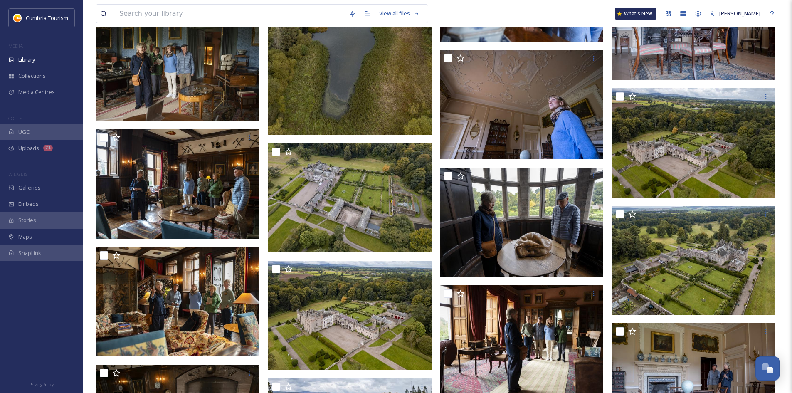
scroll to position [5489, 0]
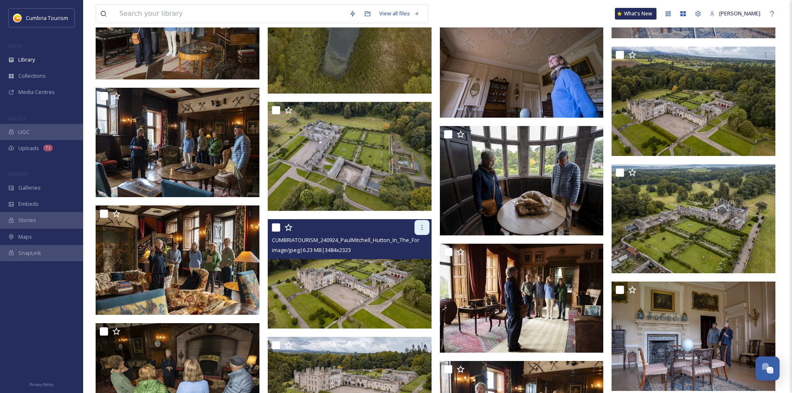
click at [423, 231] on div at bounding box center [422, 227] width 15 height 15
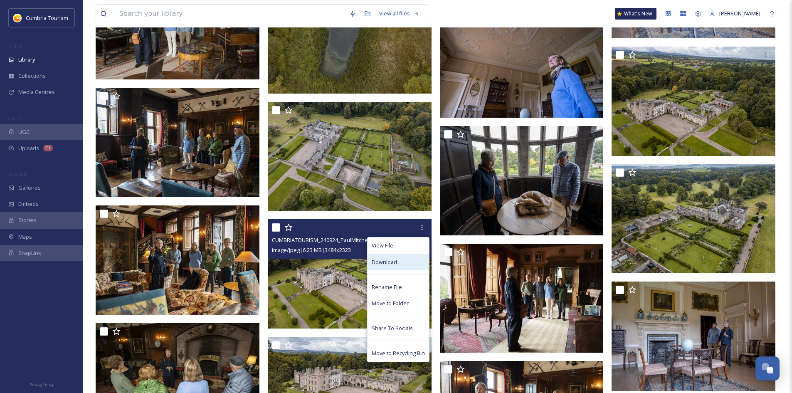
click at [391, 259] on span "Download" at bounding box center [384, 262] width 25 height 8
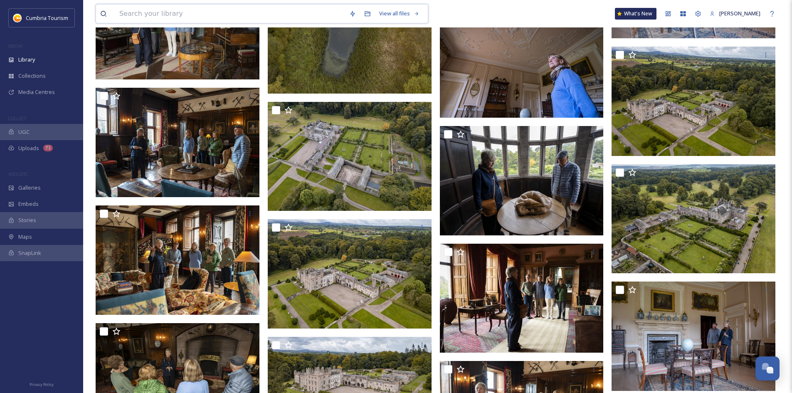
click at [173, 14] on input at bounding box center [230, 14] width 230 height 18
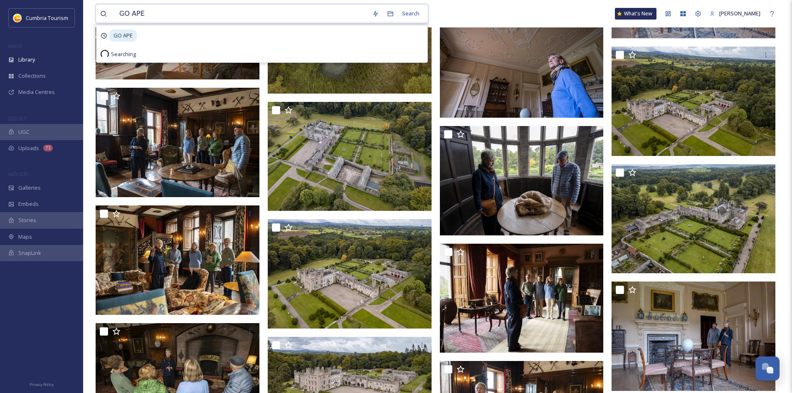
click at [176, 13] on input "GO APE" at bounding box center [241, 14] width 253 height 18
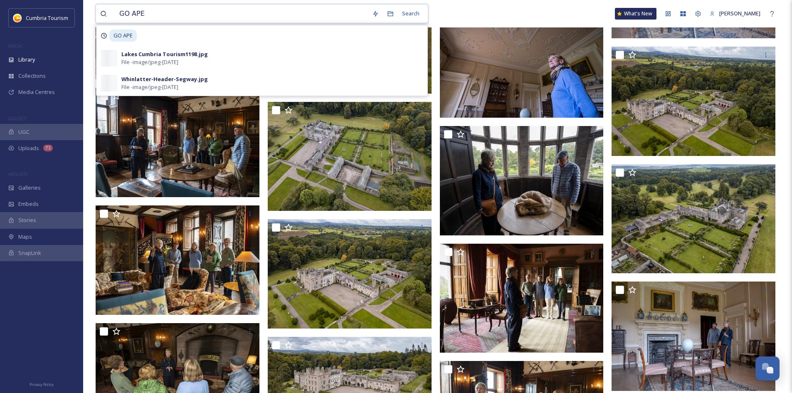
click at [148, 13] on input "GO APE" at bounding box center [241, 14] width 253 height 18
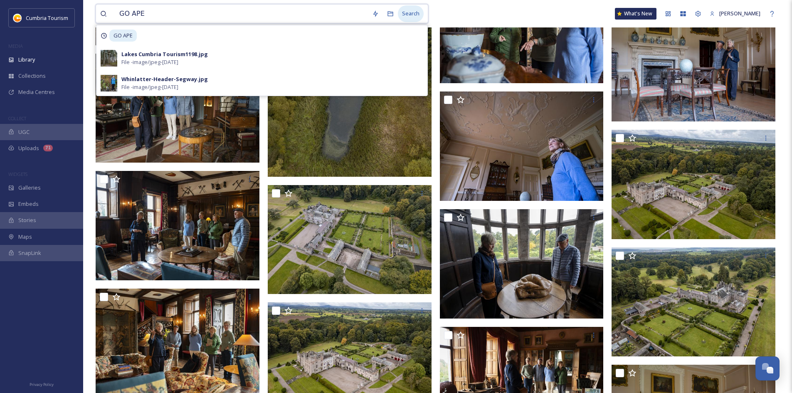
type input "GO APE"
click at [415, 11] on div "Search" at bounding box center [411, 13] width 26 height 16
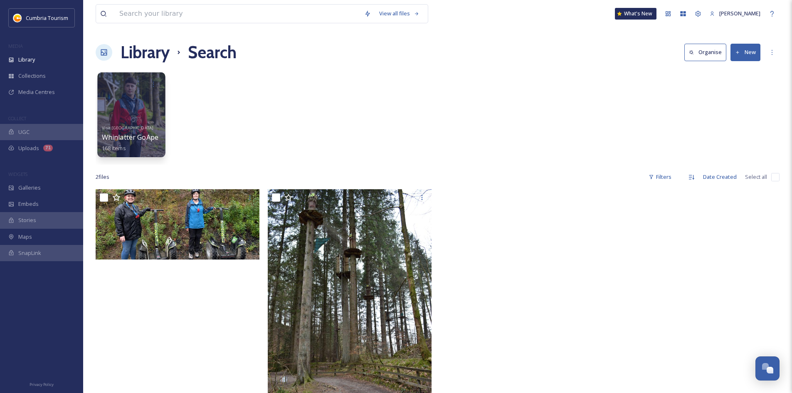
click at [148, 106] on div at bounding box center [131, 114] width 68 height 85
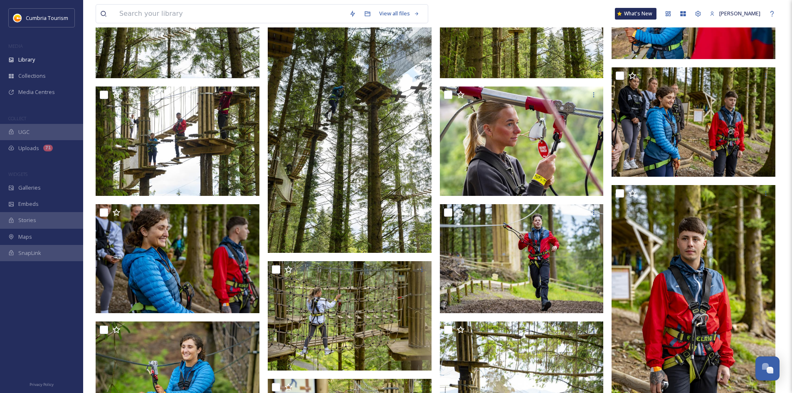
scroll to position [5863, 0]
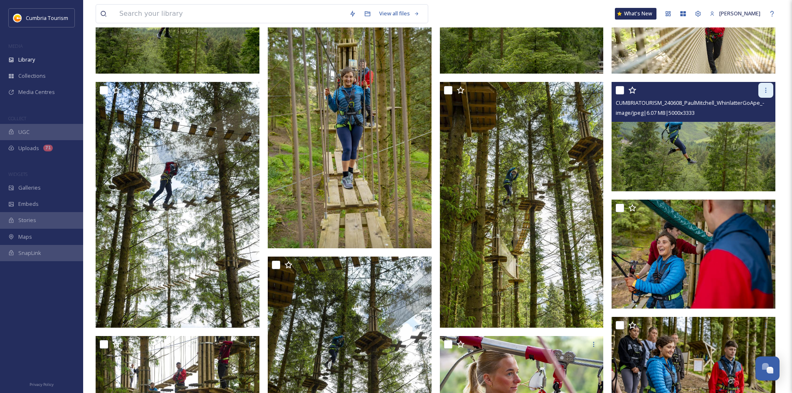
click at [768, 90] on icon at bounding box center [766, 90] width 7 height 7
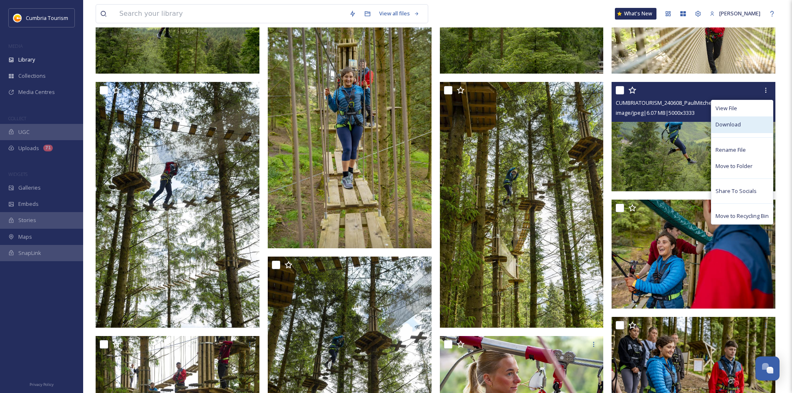
click at [735, 125] on span "Download" at bounding box center [728, 125] width 25 height 8
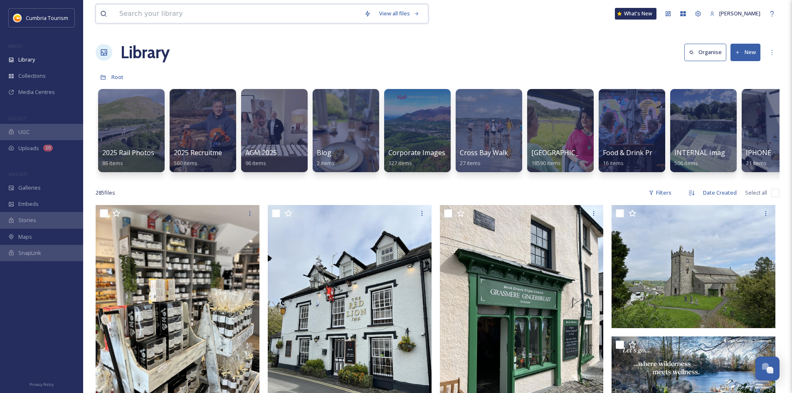
click at [157, 7] on input at bounding box center [237, 14] width 245 height 18
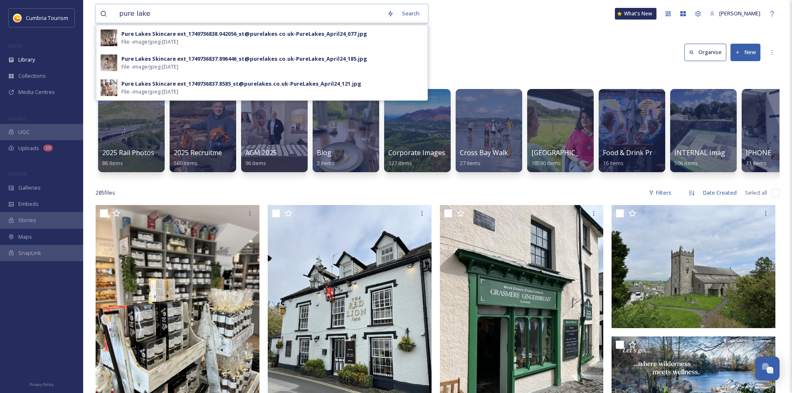
type input "pure lakes"
click at [403, 10] on div "Search Press Enter to search" at bounding box center [405, 13] width 35 height 16
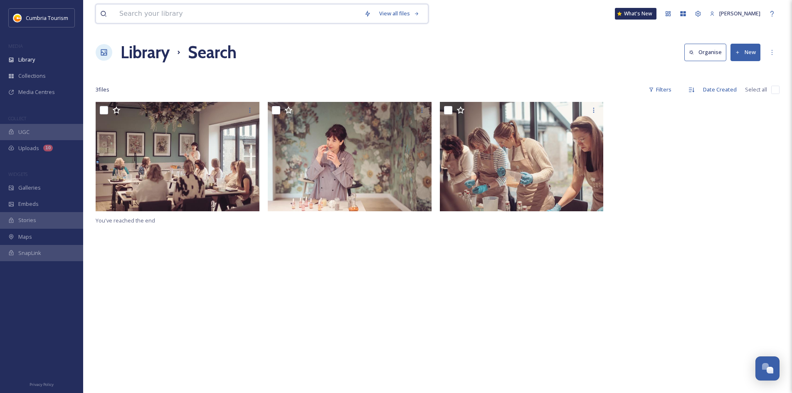
click at [153, 18] on input at bounding box center [237, 14] width 245 height 18
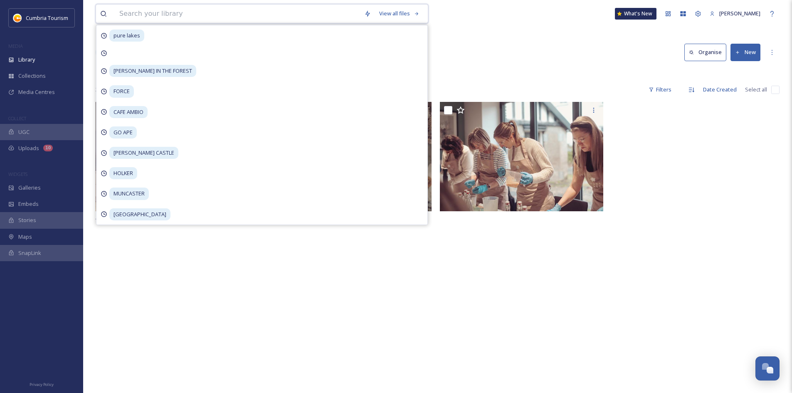
type input "O"
type input "HOLKER"
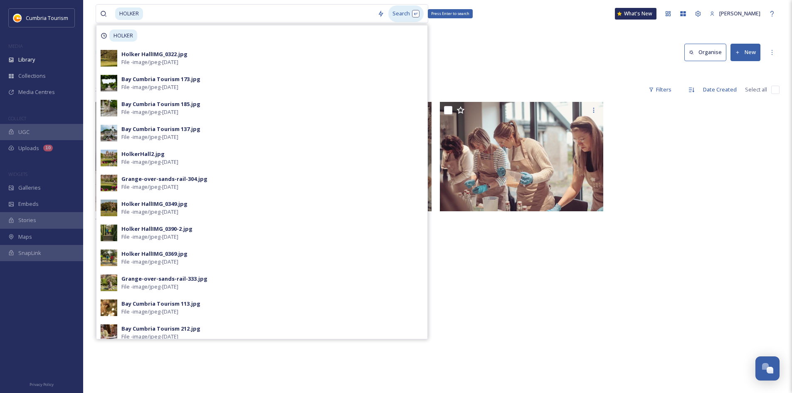
click at [407, 15] on div "Search Press Enter to search" at bounding box center [405, 13] width 35 height 16
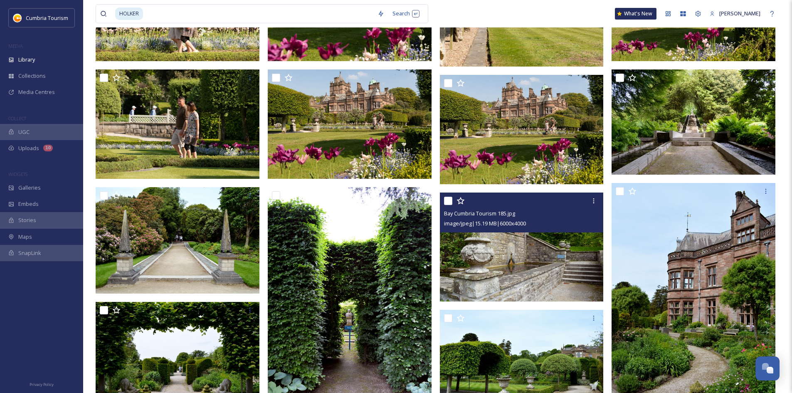
scroll to position [1060, 0]
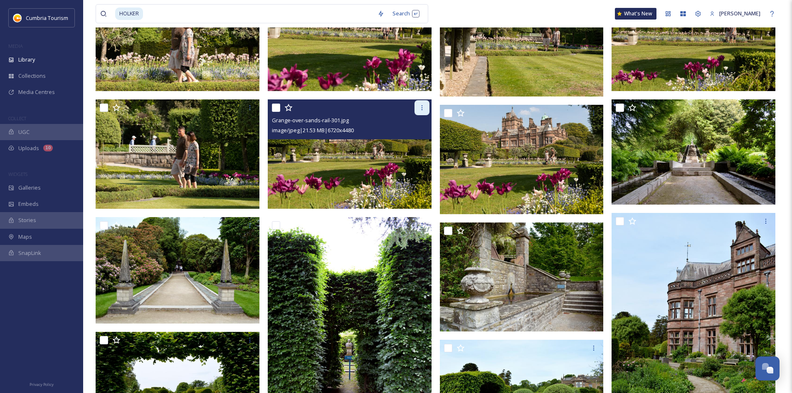
click at [422, 109] on icon at bounding box center [422, 107] width 7 height 7
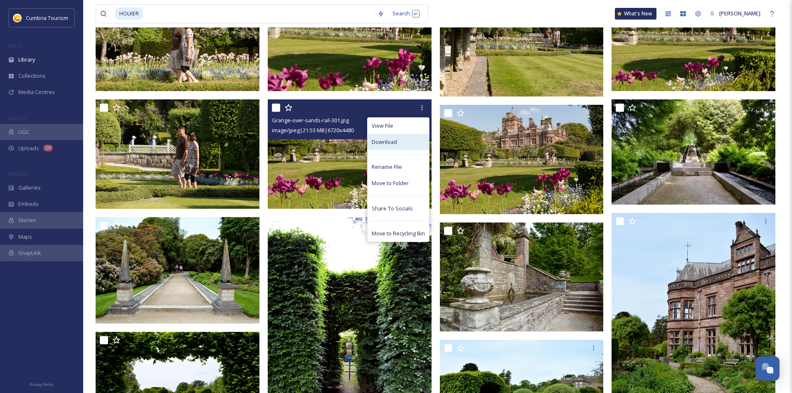
click at [400, 143] on div "Download" at bounding box center [399, 142] width 62 height 16
